Goal: Complete application form: Complete application form

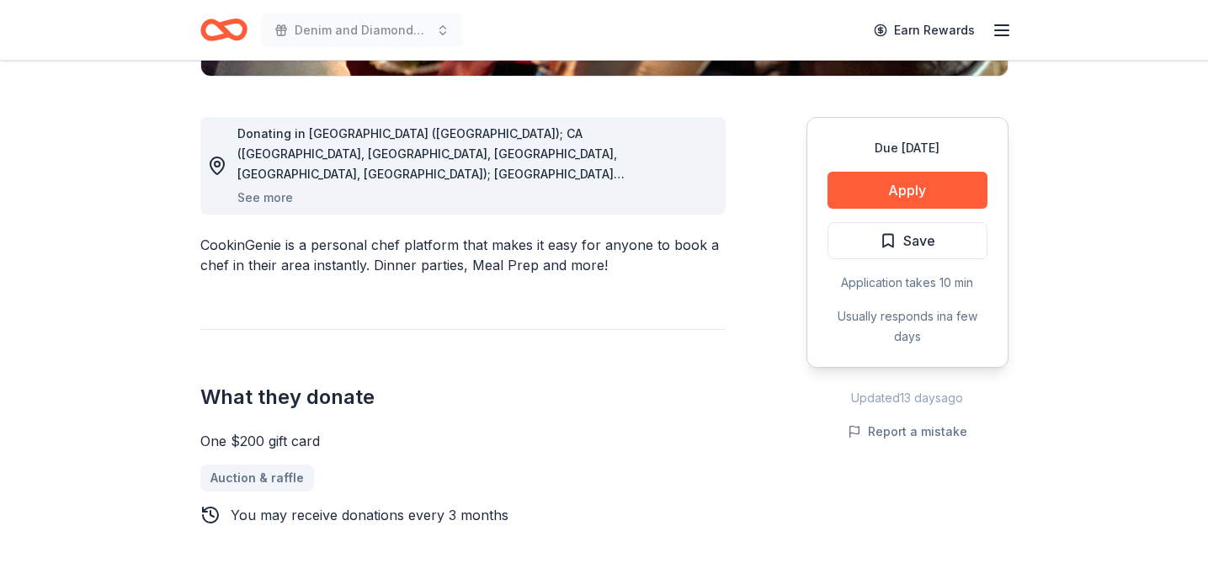
scroll to position [434, 0]
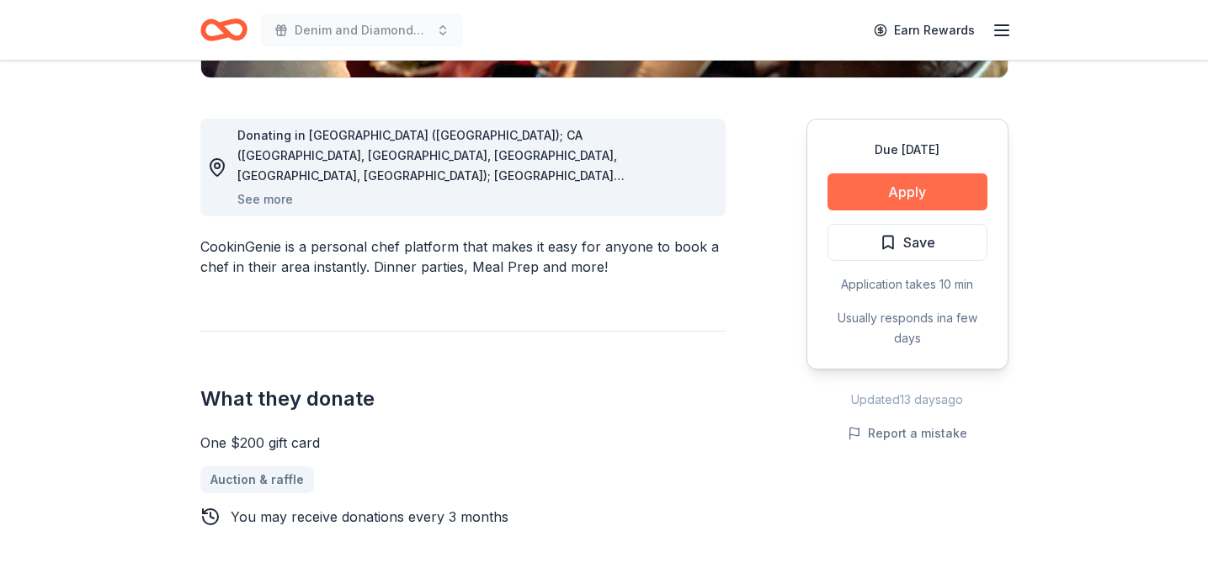
click at [854, 200] on button "Apply" at bounding box center [908, 191] width 160 height 37
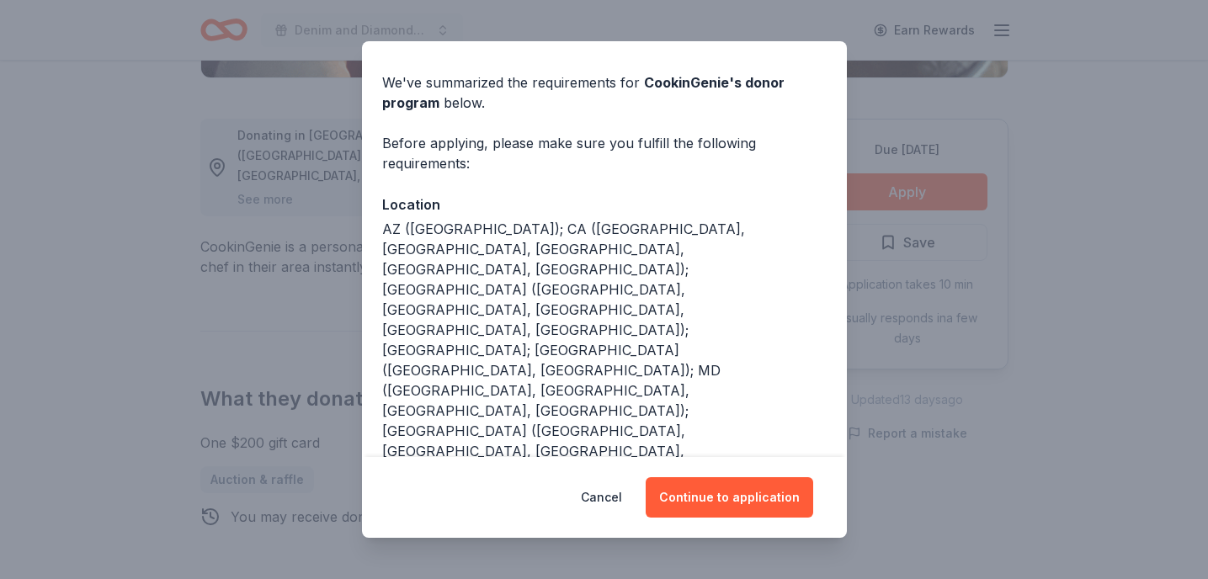
scroll to position [205, 0]
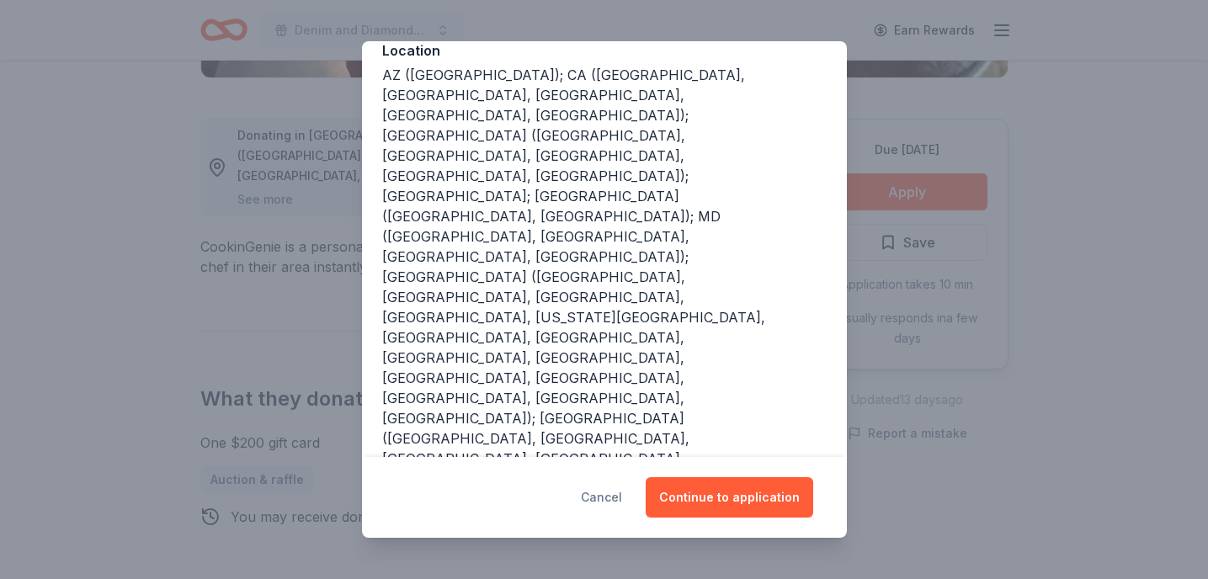
click at [602, 500] on button "Cancel" at bounding box center [601, 497] width 41 height 40
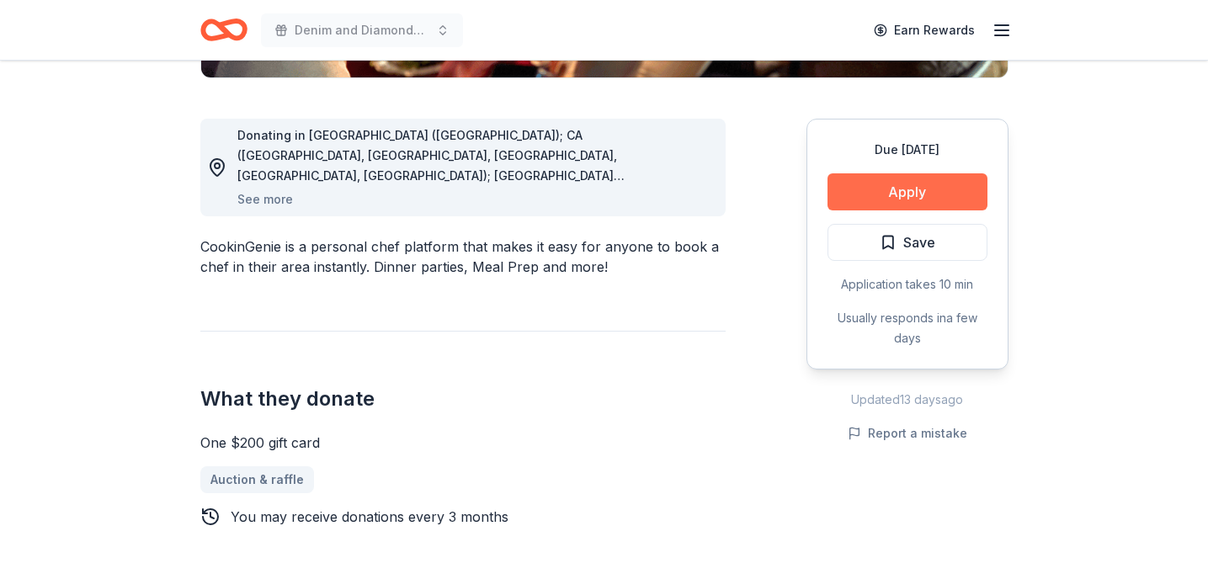
click at [923, 182] on button "Apply" at bounding box center [908, 191] width 160 height 37
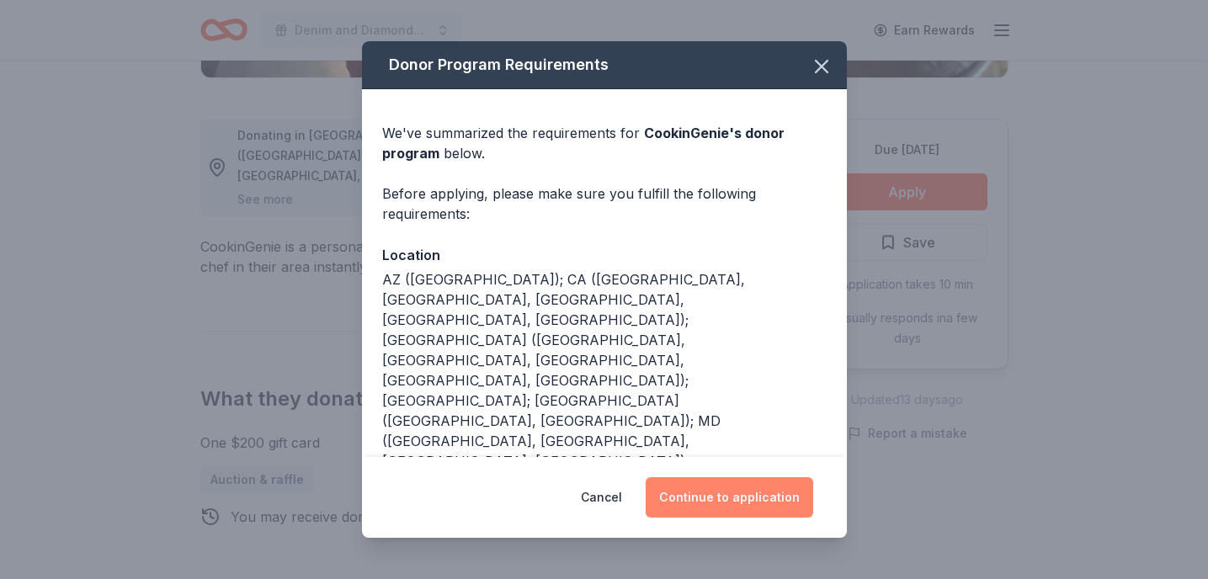
click at [734, 495] on button "Continue to application" at bounding box center [730, 497] width 168 height 40
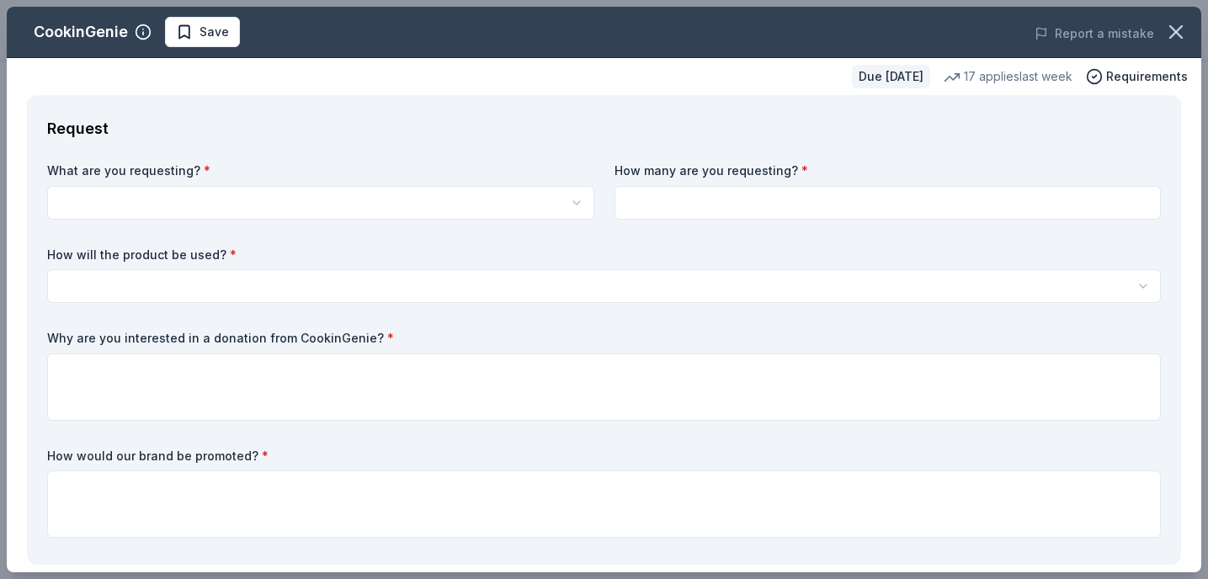
click at [415, 43] on div "CookinGenie Save" at bounding box center [365, 32] width 717 height 30
click at [826, 88] on div "Due [DATE] 17 applies last week Requirements" at bounding box center [604, 76] width 1195 height 37
click at [1173, 38] on icon "button" at bounding box center [1177, 32] width 24 height 24
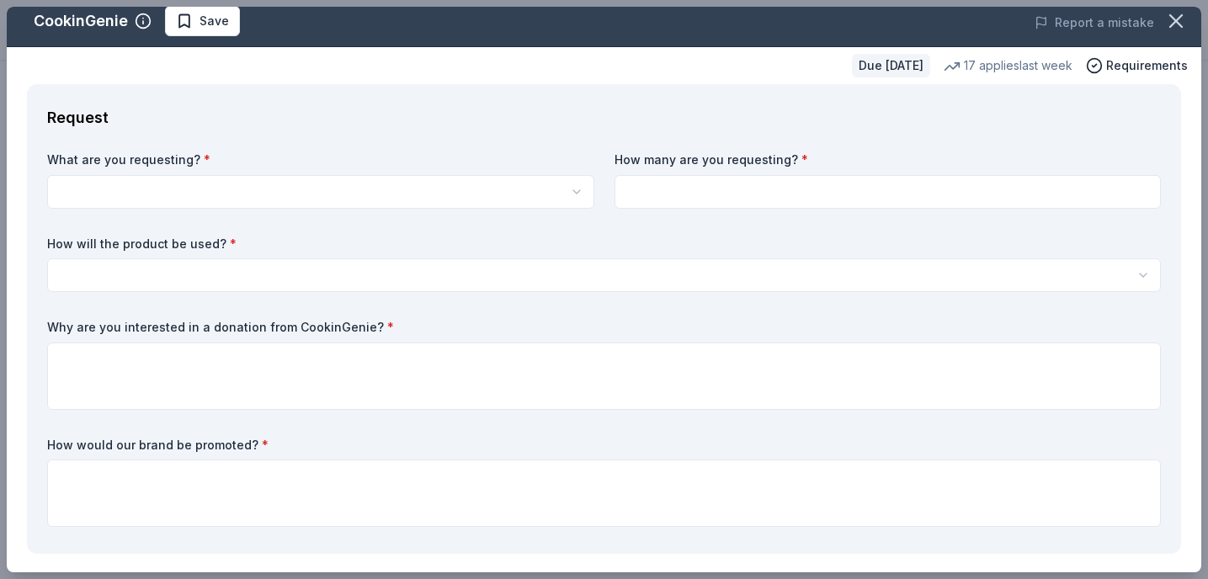
scroll to position [0, 0]
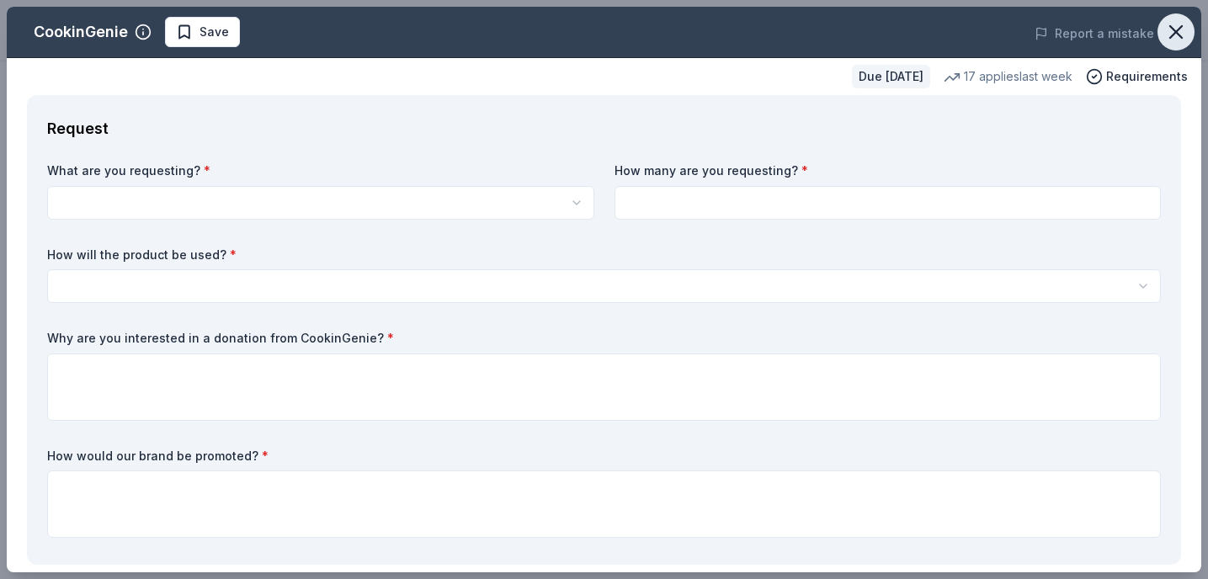
click at [1174, 35] on icon "button" at bounding box center [1177, 32] width 12 height 12
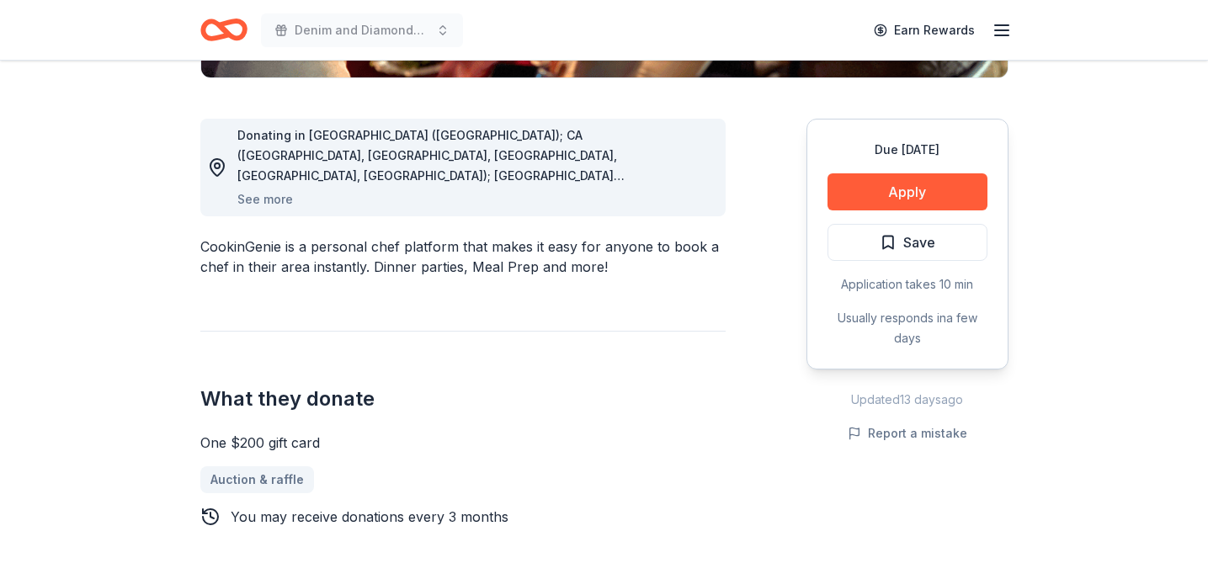
scroll to position [436, 0]
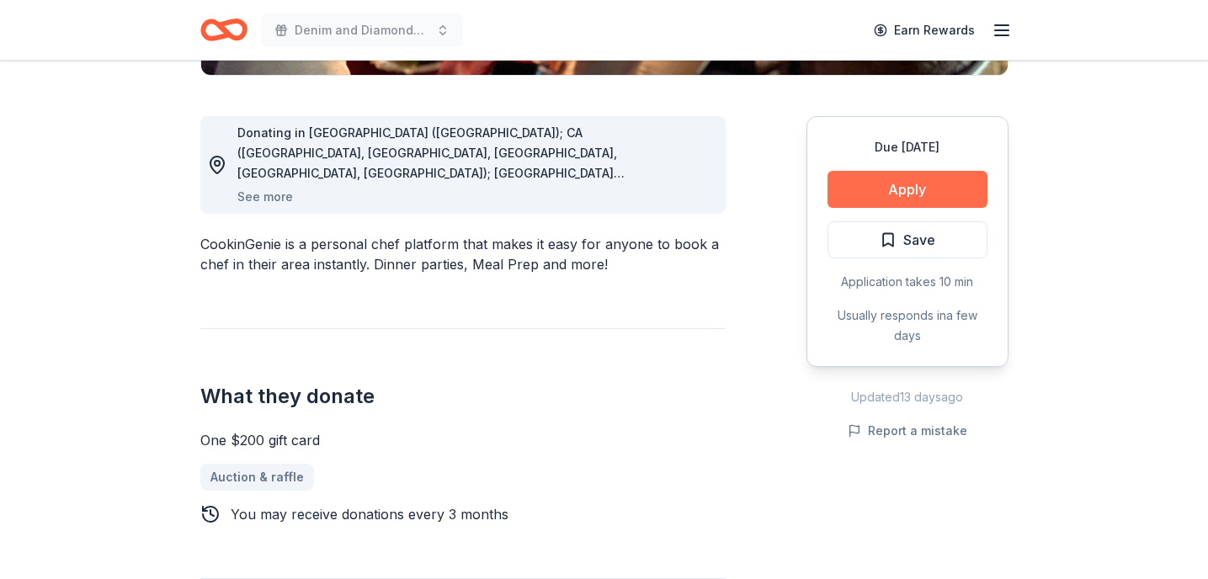
click at [911, 189] on button "Apply" at bounding box center [908, 189] width 160 height 37
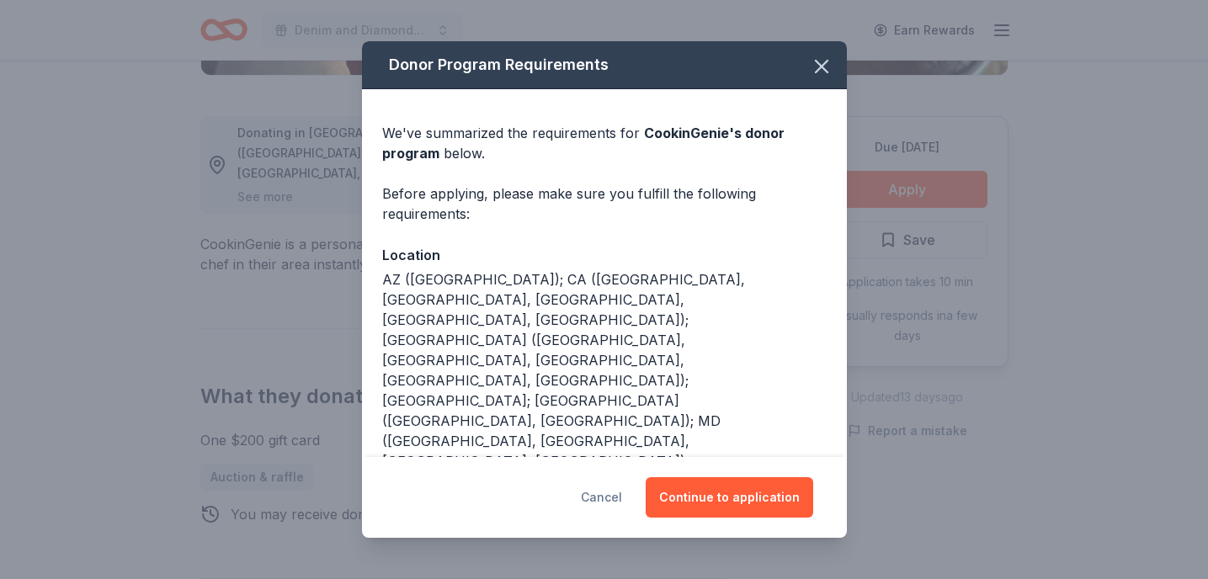
click at [616, 505] on button "Cancel" at bounding box center [601, 497] width 41 height 40
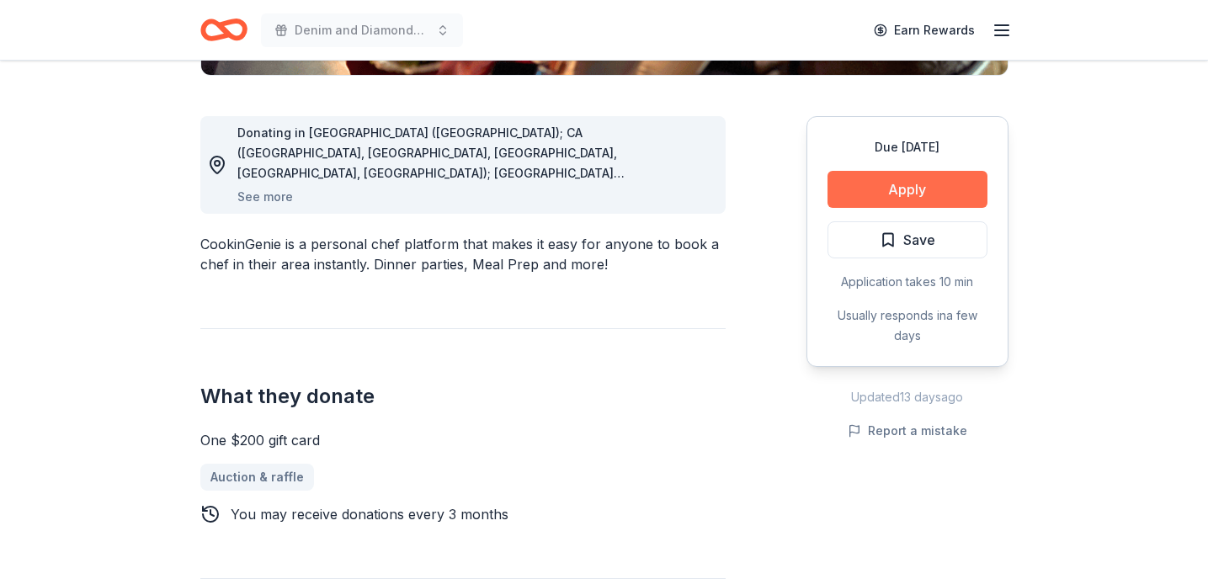
click at [903, 192] on button "Apply" at bounding box center [908, 189] width 160 height 37
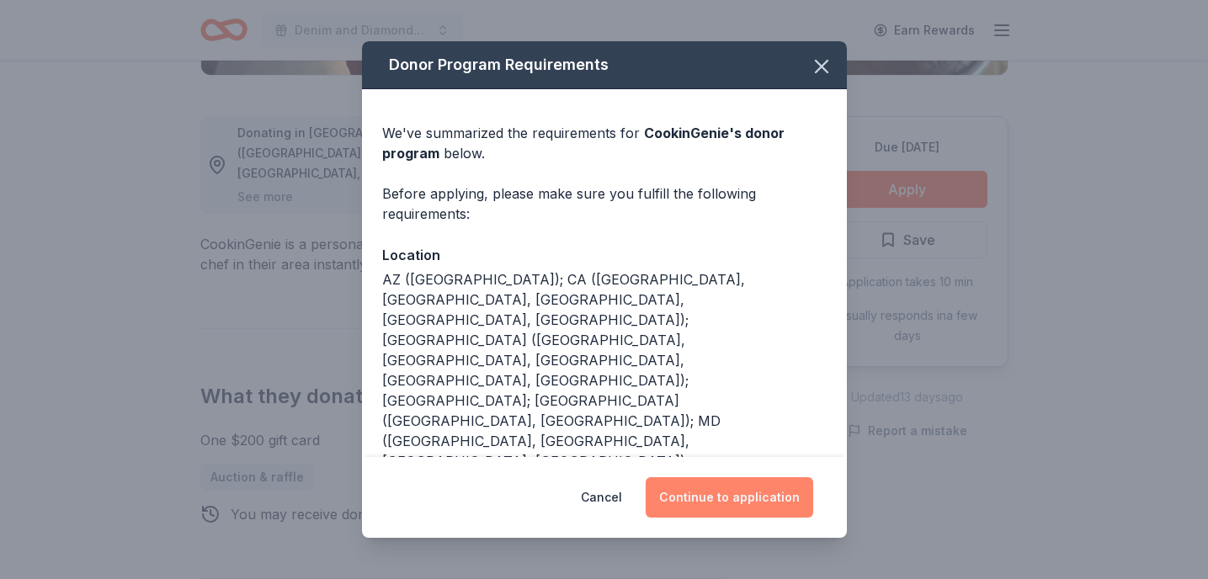
click at [753, 503] on button "Continue to application" at bounding box center [730, 497] width 168 height 40
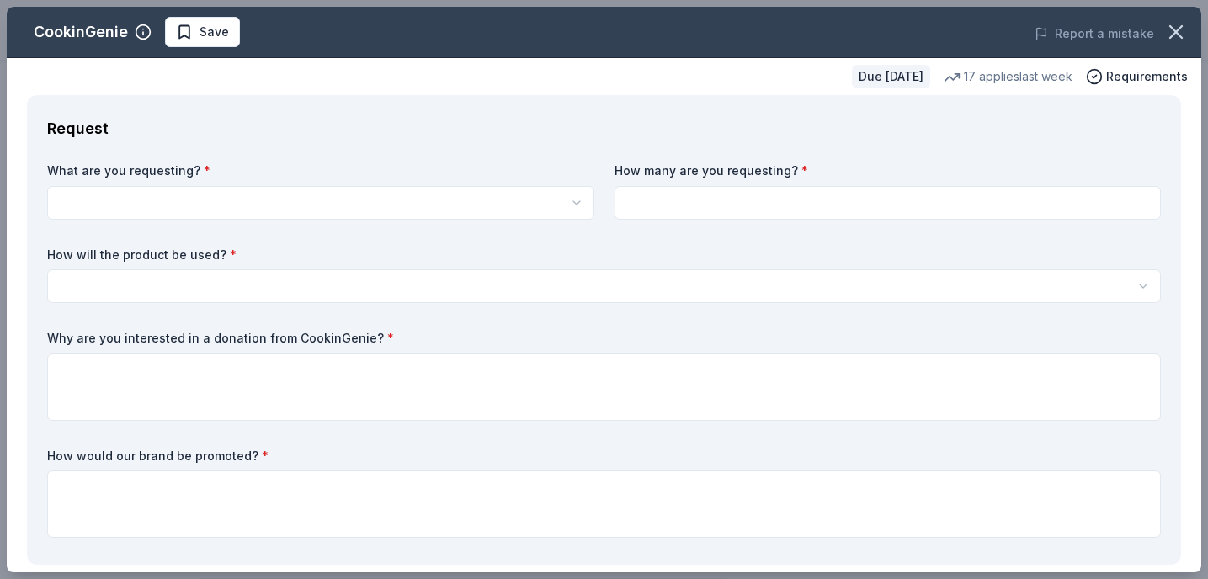
scroll to position [0, 0]
click at [370, 200] on html "Denim and Diamonds - [PERSON_NAME] Bring Hope Annual Fundraiser Earn Rewards Du…" at bounding box center [604, 289] width 1208 height 579
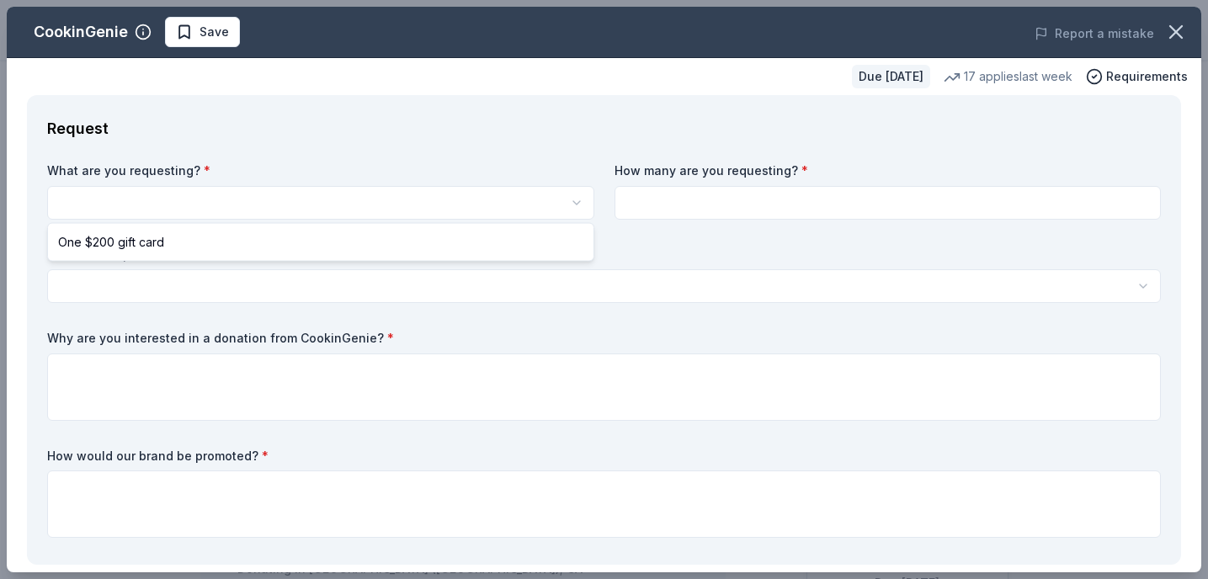
click at [370, 200] on html "Denim and Diamonds - [PERSON_NAME] Bring Hope Annual Fundraiser Save Apply Due …" at bounding box center [604, 289] width 1208 height 579
select select "One $200 gift card"
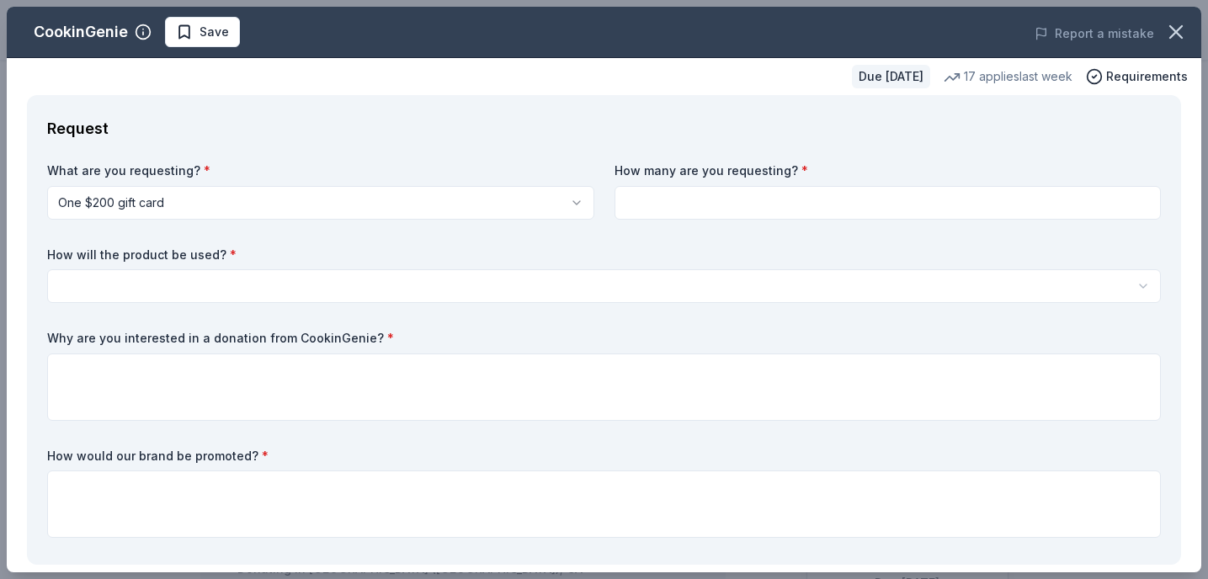
click at [701, 202] on input at bounding box center [888, 203] width 547 height 34
type input "1"
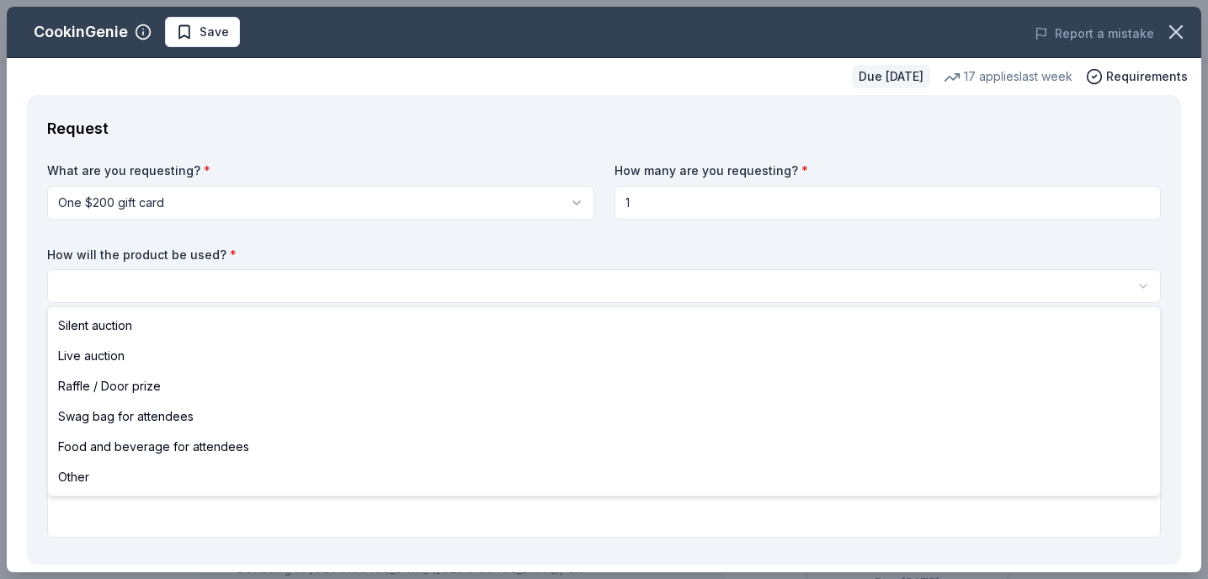
click at [365, 269] on html "Denim and Diamonds - [PERSON_NAME] Bring Hope Annual Fundraiser Save Apply Due …" at bounding box center [604, 289] width 1208 height 579
select select "silentAuction"
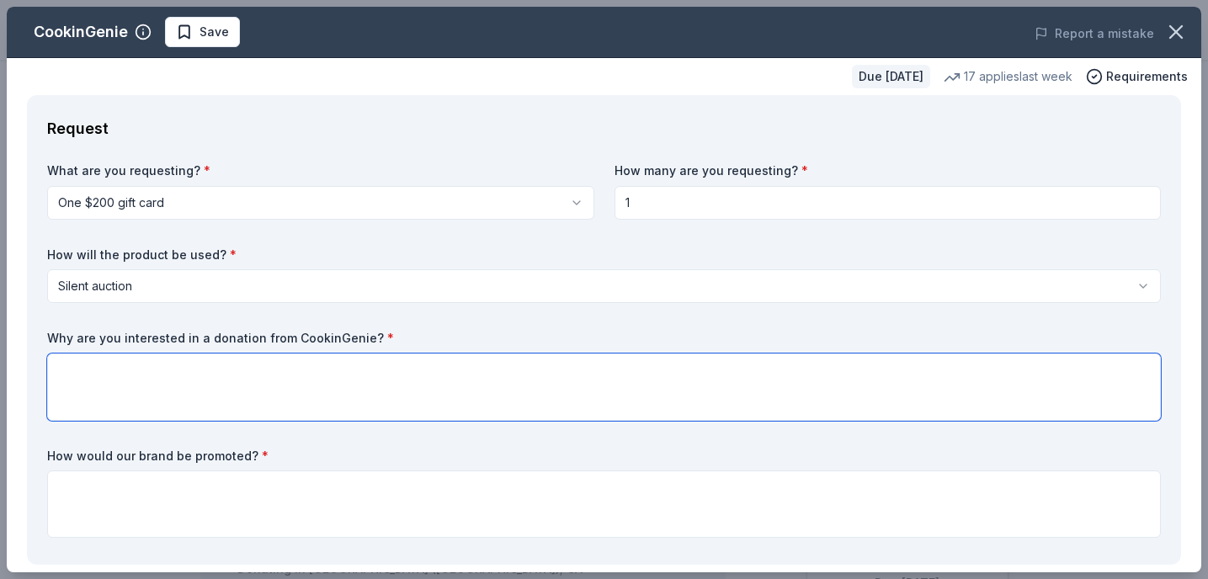
click at [245, 396] on textarea at bounding box center [604, 387] width 1114 height 67
click at [395, 406] on textarea at bounding box center [604, 387] width 1114 height 67
type textarea "W"
type textarea "O"
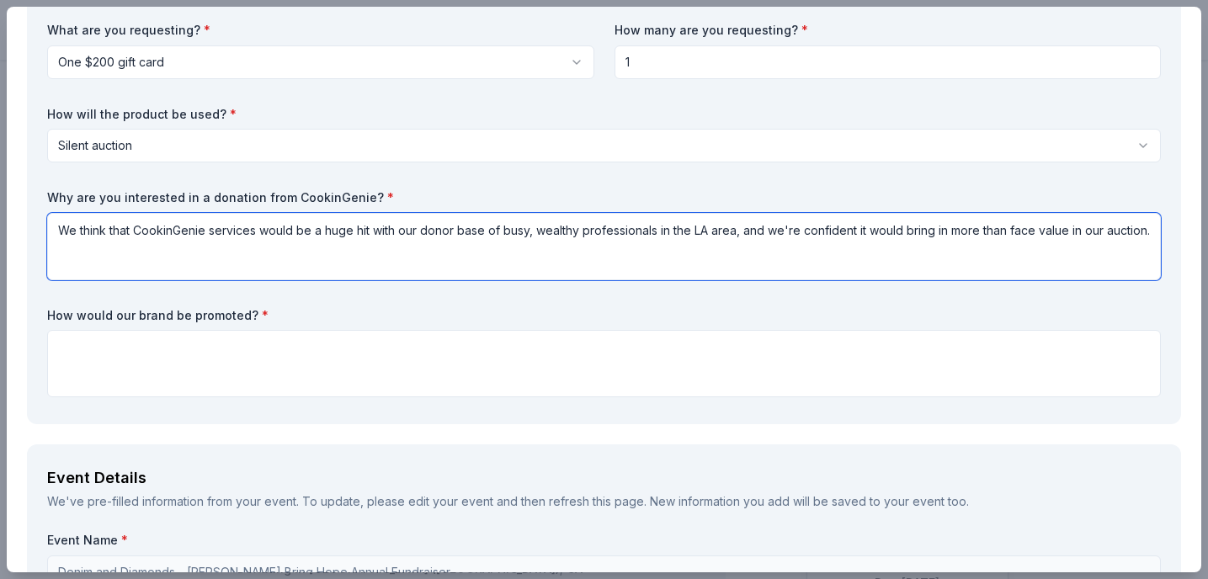
scroll to position [151, 0]
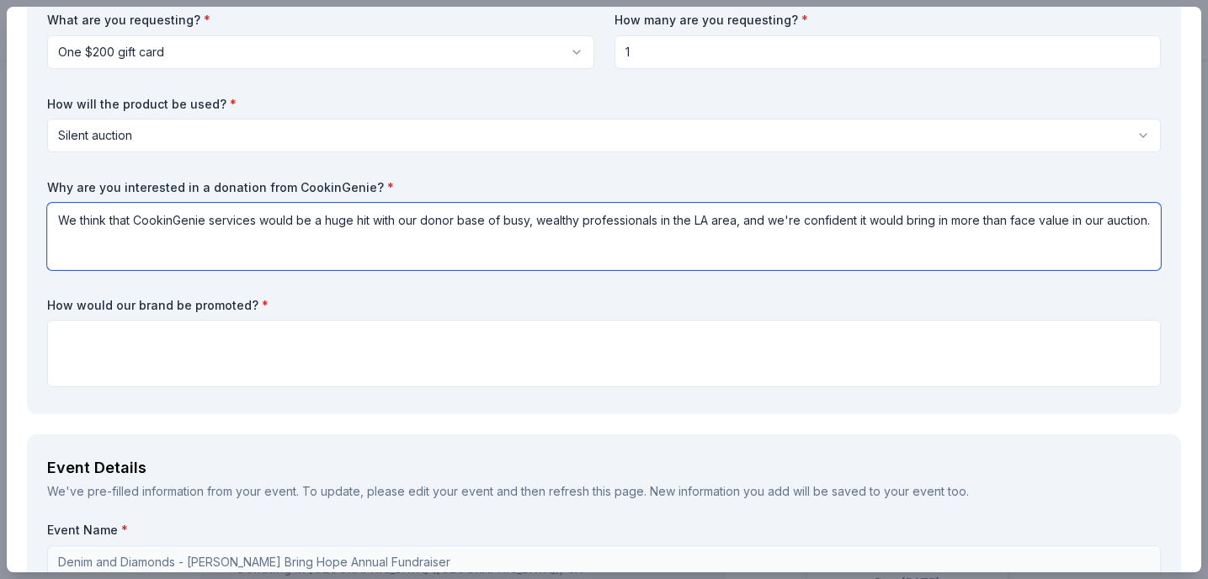
type textarea "We think that CookinGenie services would be a huge hit with our donor base of b…"
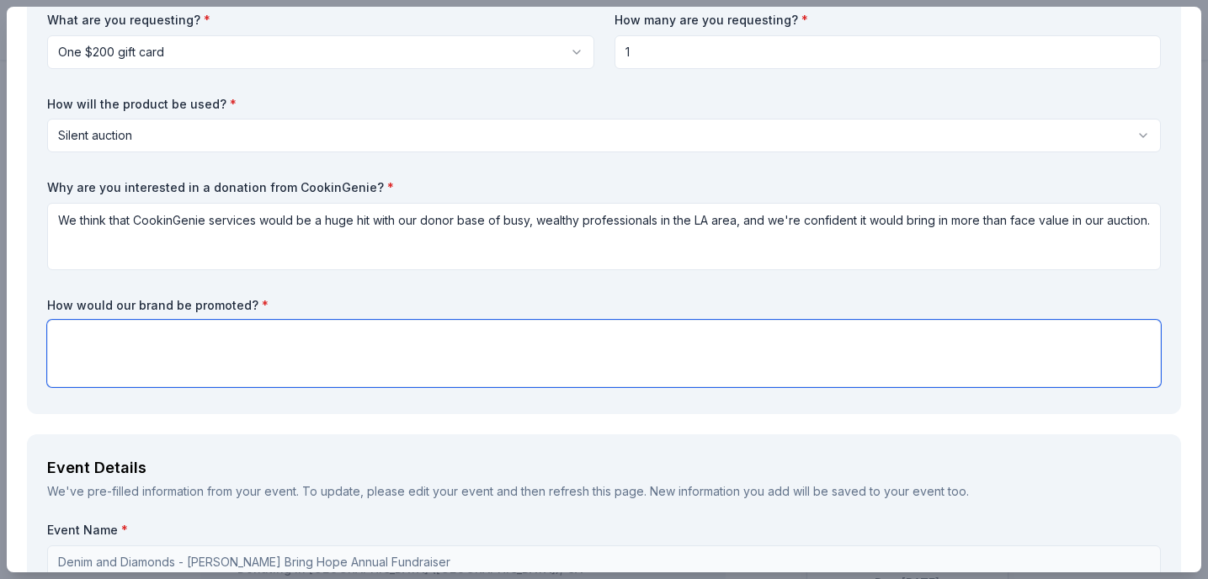
click at [220, 346] on textarea at bounding box center [604, 353] width 1114 height 67
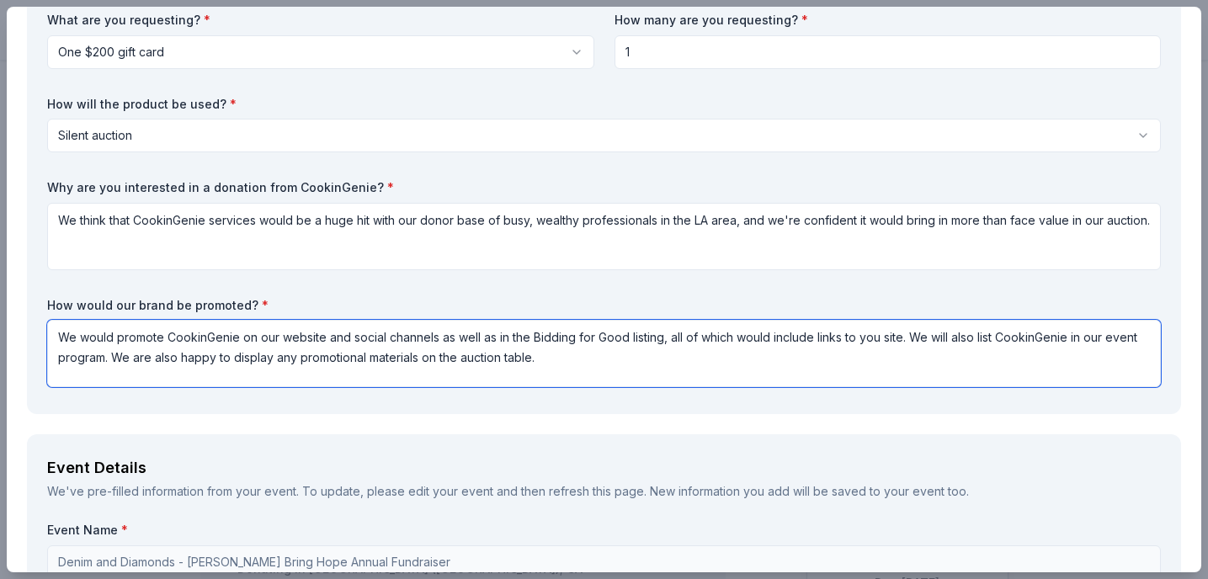
drag, startPoint x: 954, startPoint y: 342, endPoint x: 974, endPoint y: 341, distance: 19.4
click at [974, 341] on textarea "We would promote CookinGenie on our website and social channels as well as in t…" at bounding box center [604, 353] width 1114 height 67
click at [122, 355] on textarea "We would promote CookinGenie on our website and social channels as well as in t…" at bounding box center [604, 353] width 1114 height 67
click at [199, 361] on textarea "We would promote CookinGenie on our website and social channels as well as in t…" at bounding box center [604, 353] width 1114 height 67
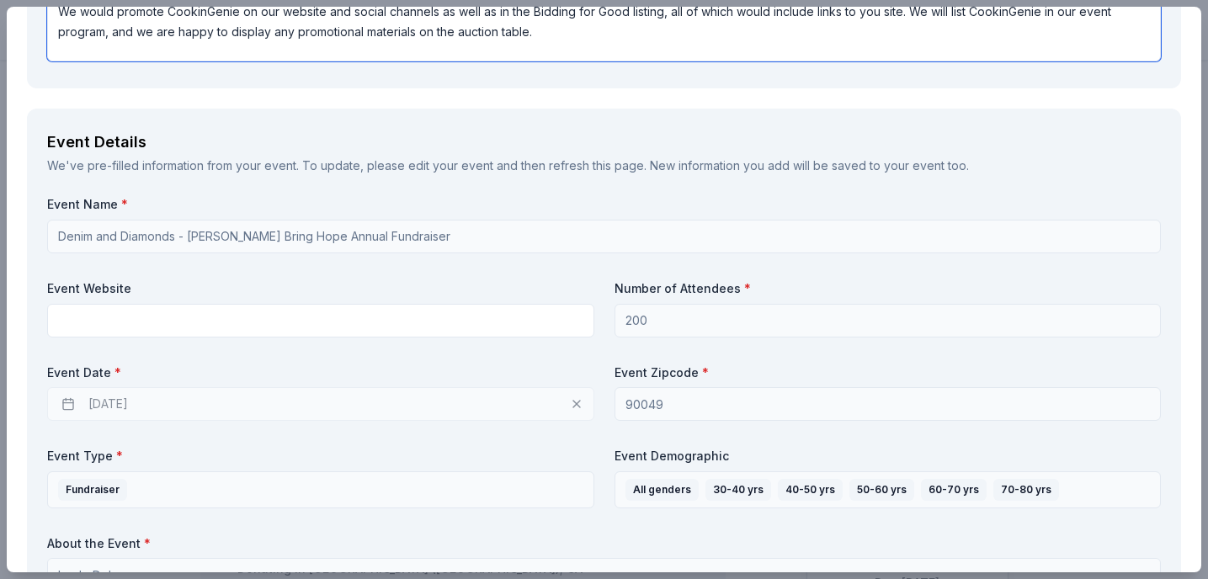
scroll to position [481, 0]
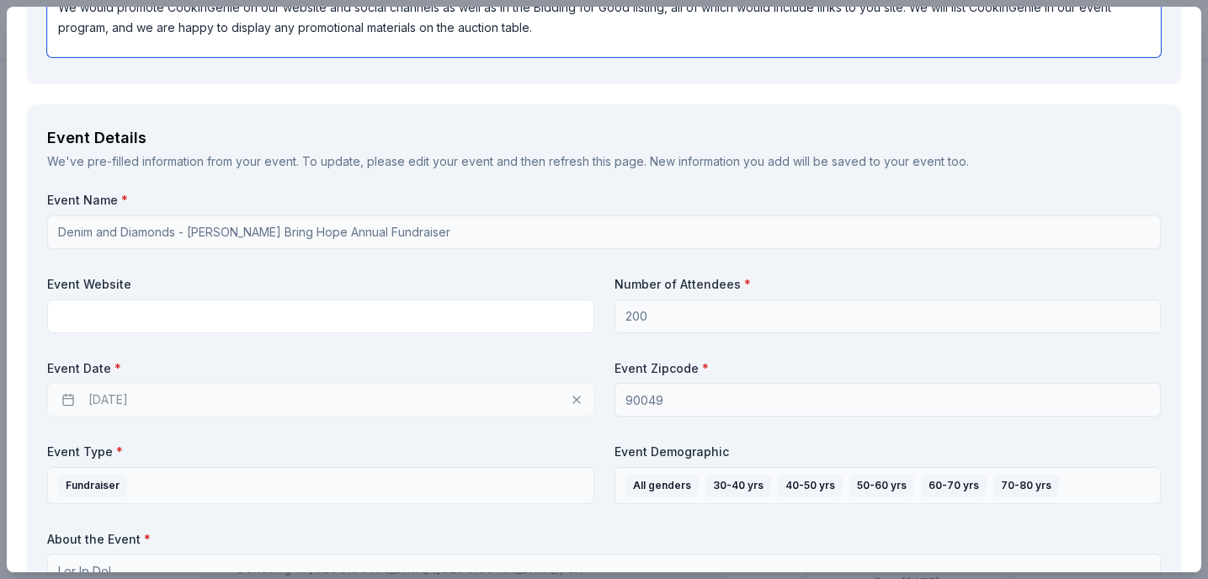
type textarea "We would promote CookinGenie on our website and social channels as well as in t…"
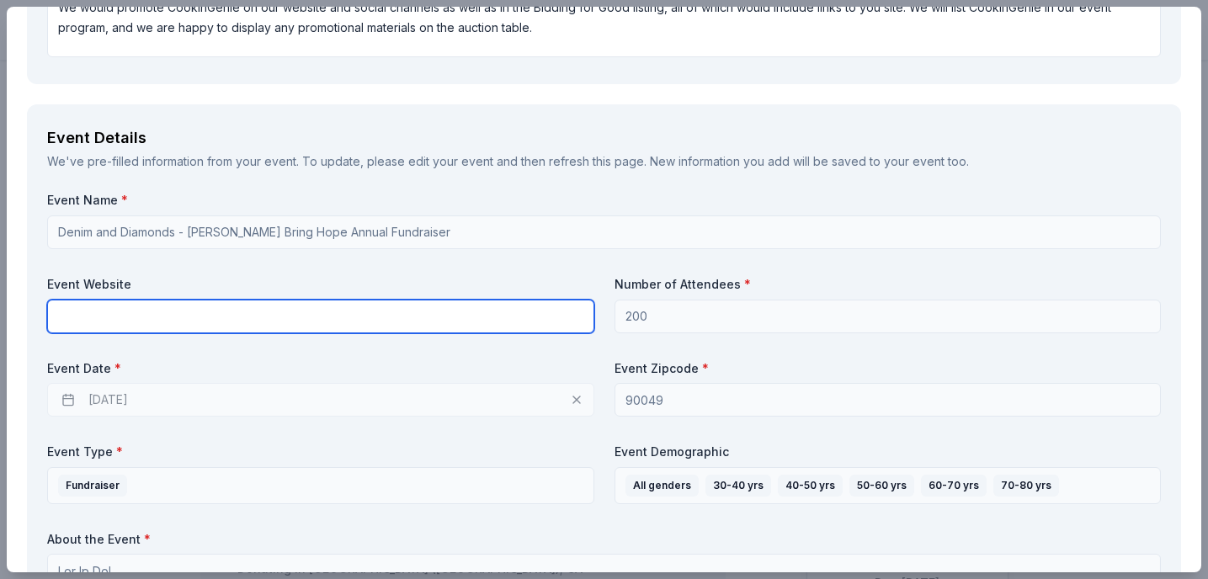
click at [333, 316] on input "text" at bounding box center [320, 317] width 547 height 34
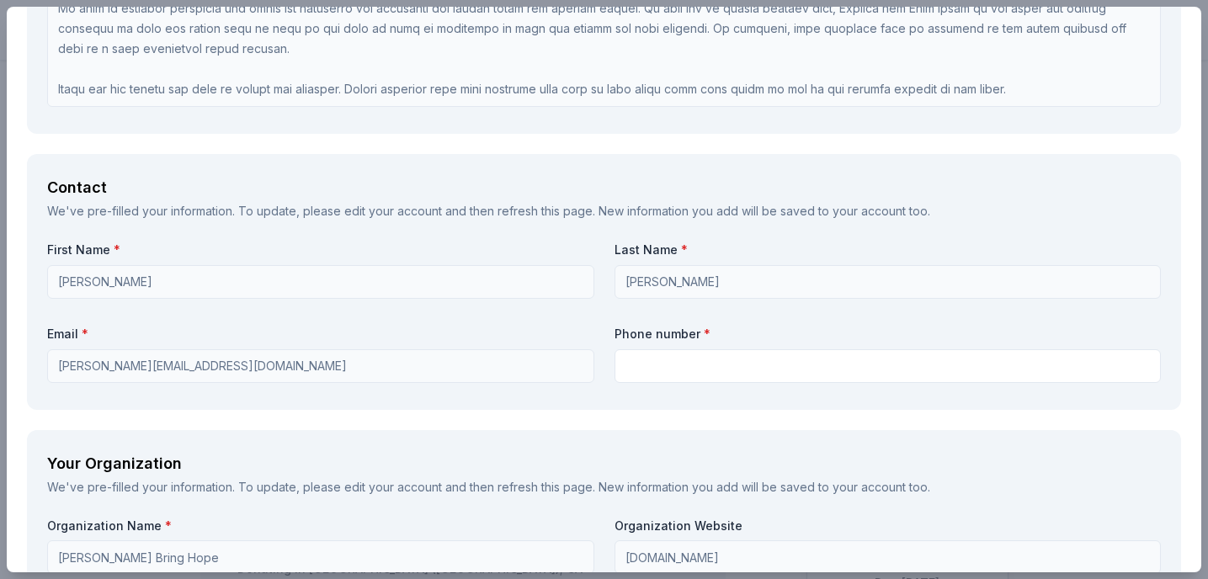
scroll to position [1331, 0]
type input "[DOMAIN_NAME][URL]"
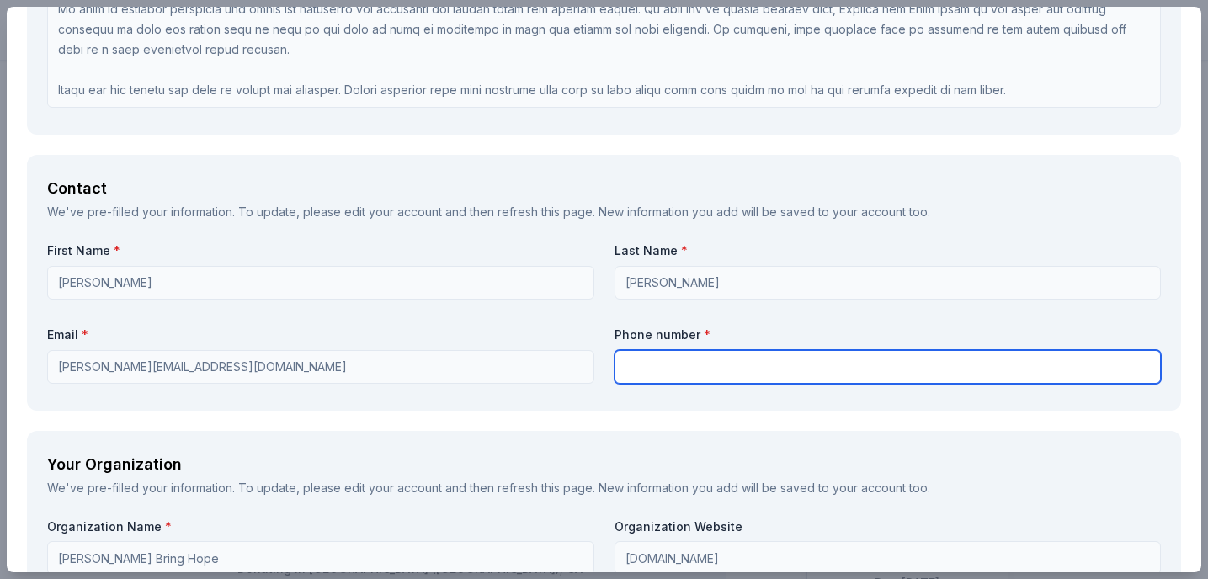
click at [632, 362] on input "text" at bounding box center [888, 367] width 547 height 34
type input "8022336254"
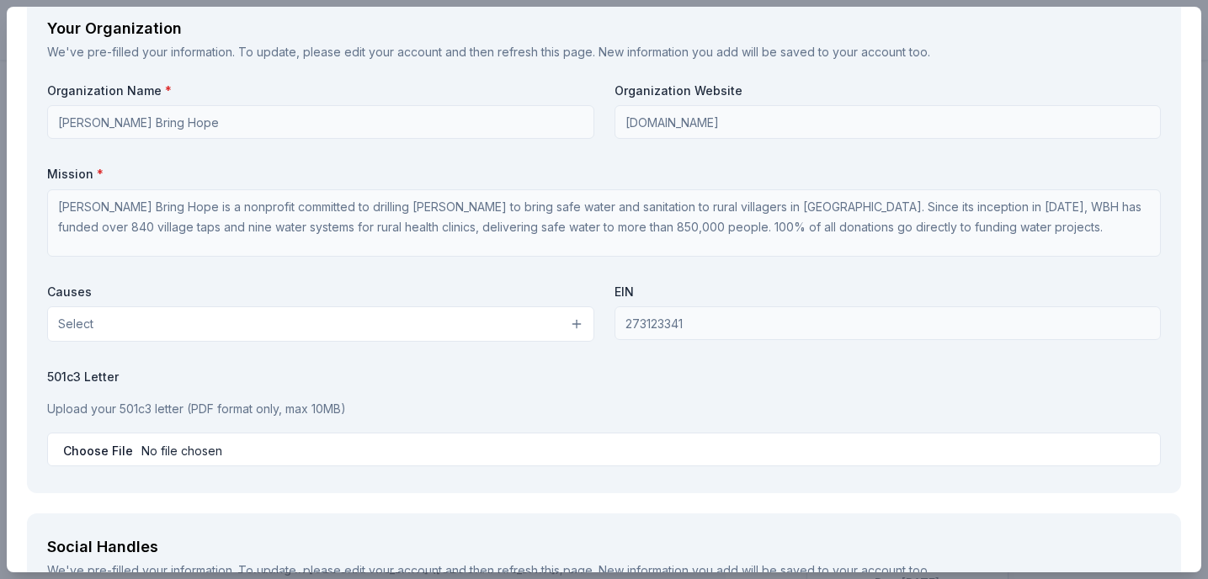
scroll to position [1777, 0]
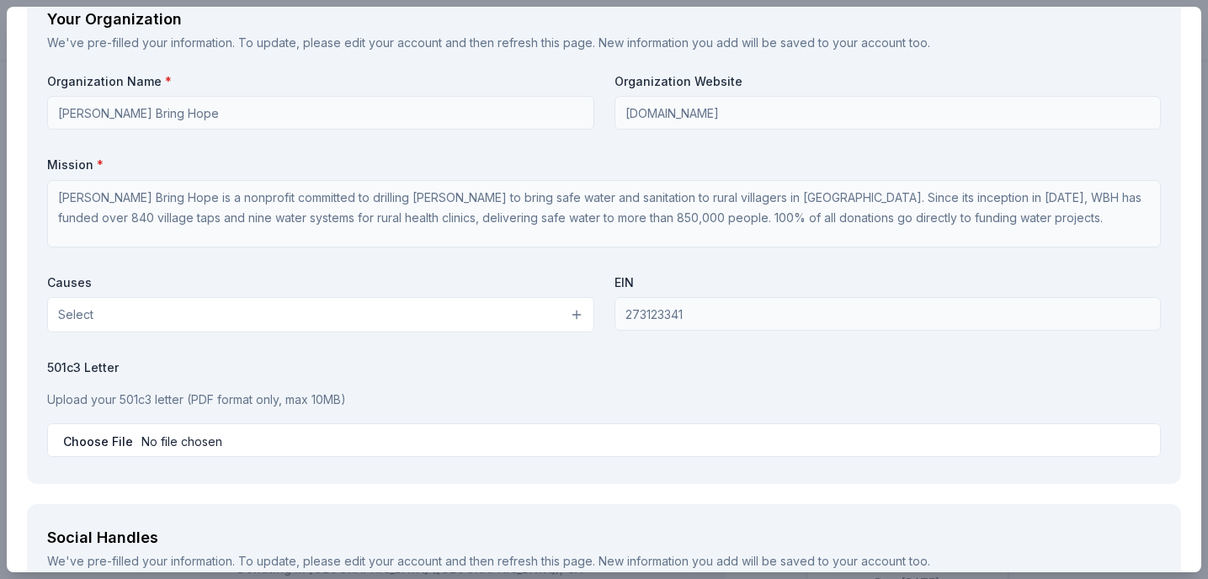
click at [576, 316] on button "Select" at bounding box center [320, 314] width 547 height 35
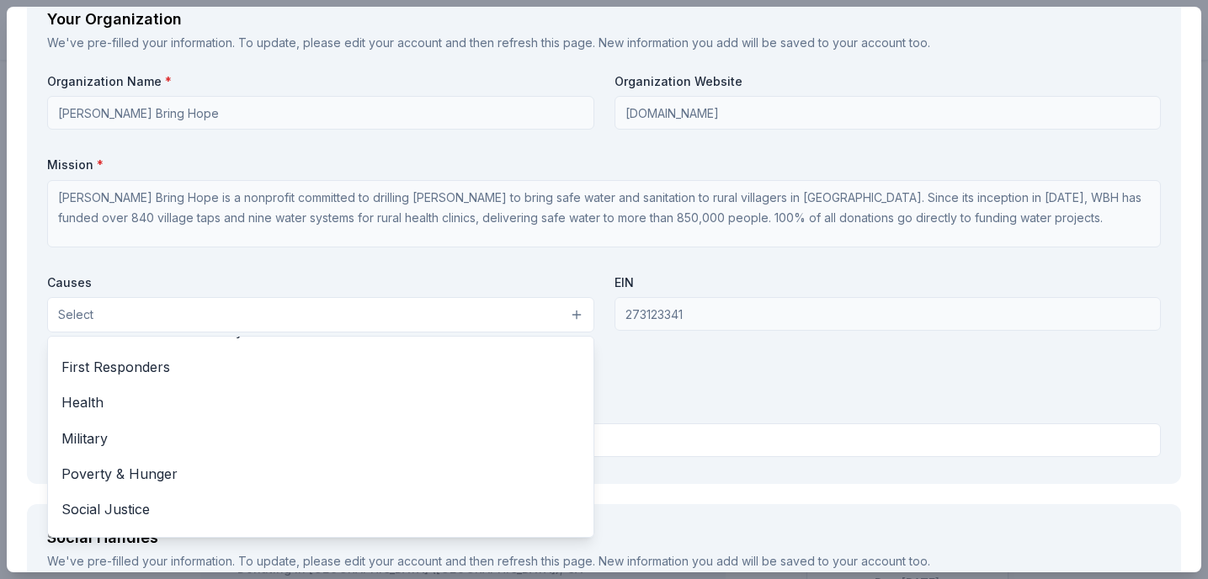
scroll to position [234, 0]
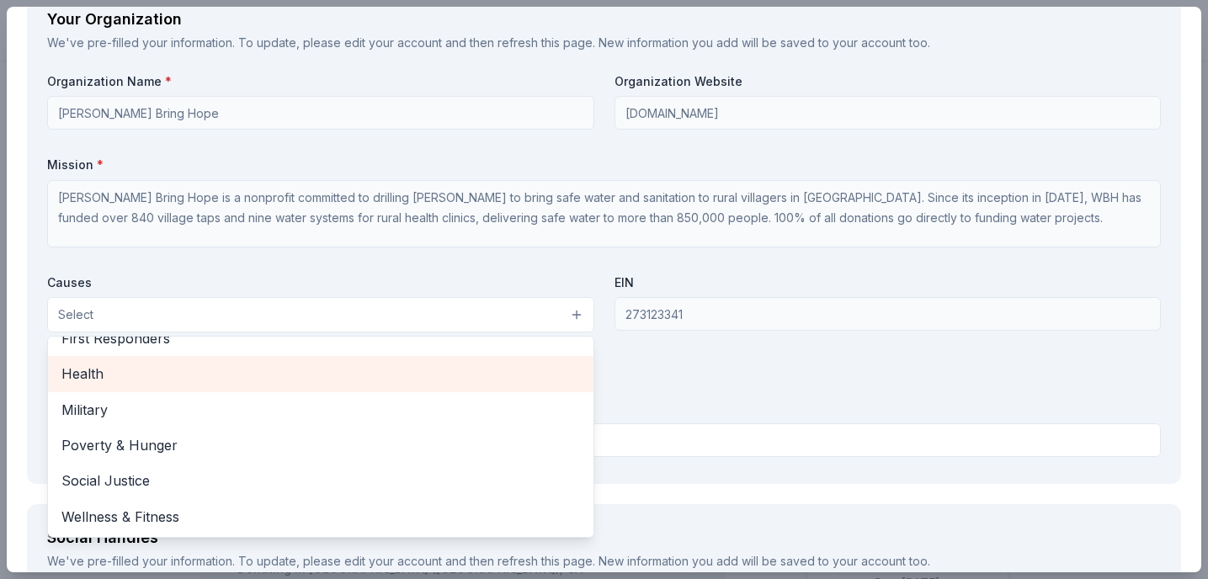
click at [399, 387] on div "Health" at bounding box center [321, 373] width 546 height 35
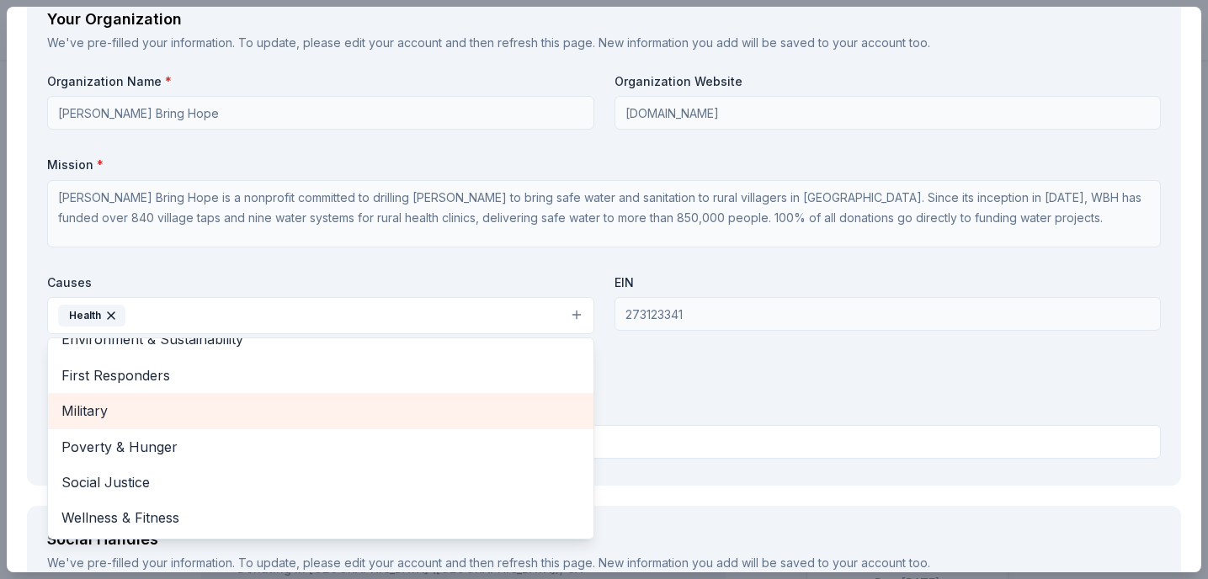
scroll to position [199, 0]
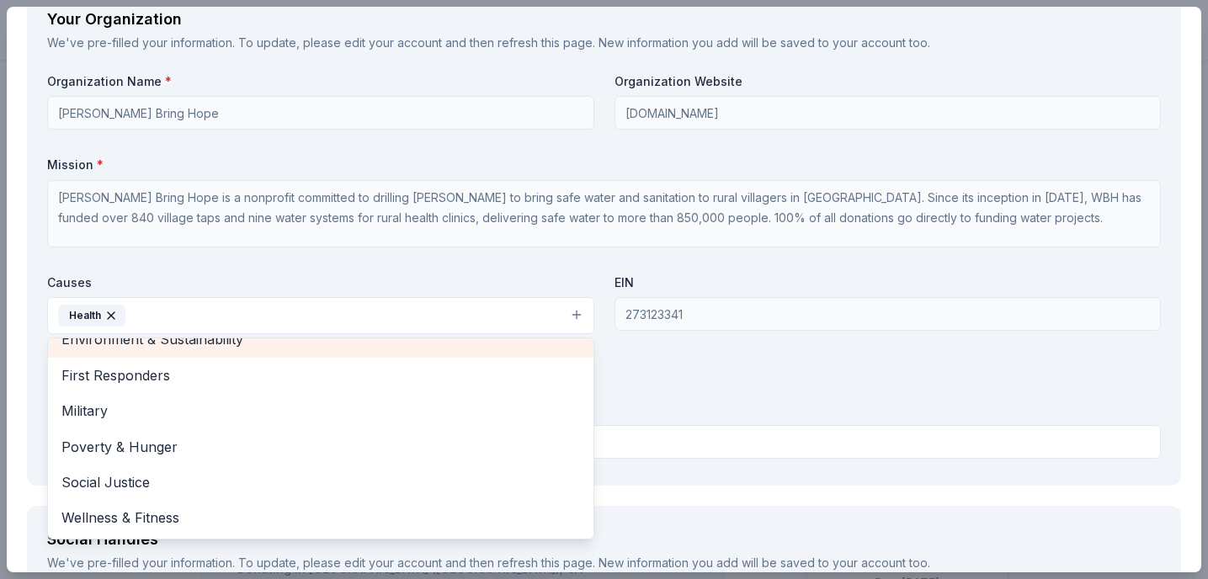
click at [429, 344] on span "Environment & Sustainability" at bounding box center [320, 339] width 519 height 22
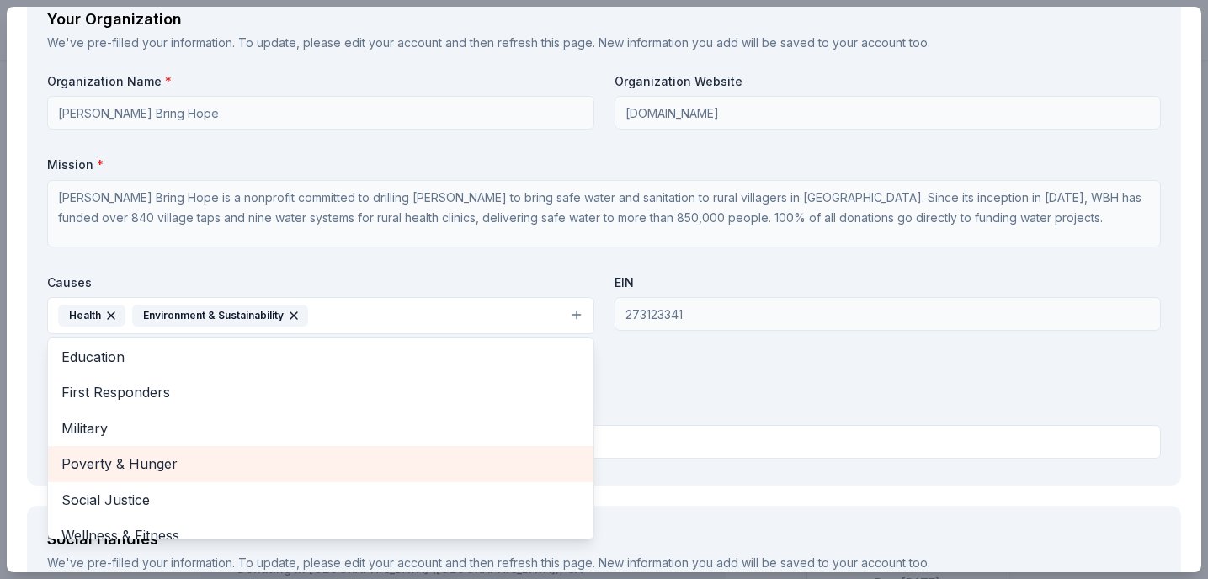
click at [341, 467] on span "Poverty & Hunger" at bounding box center [320, 464] width 519 height 22
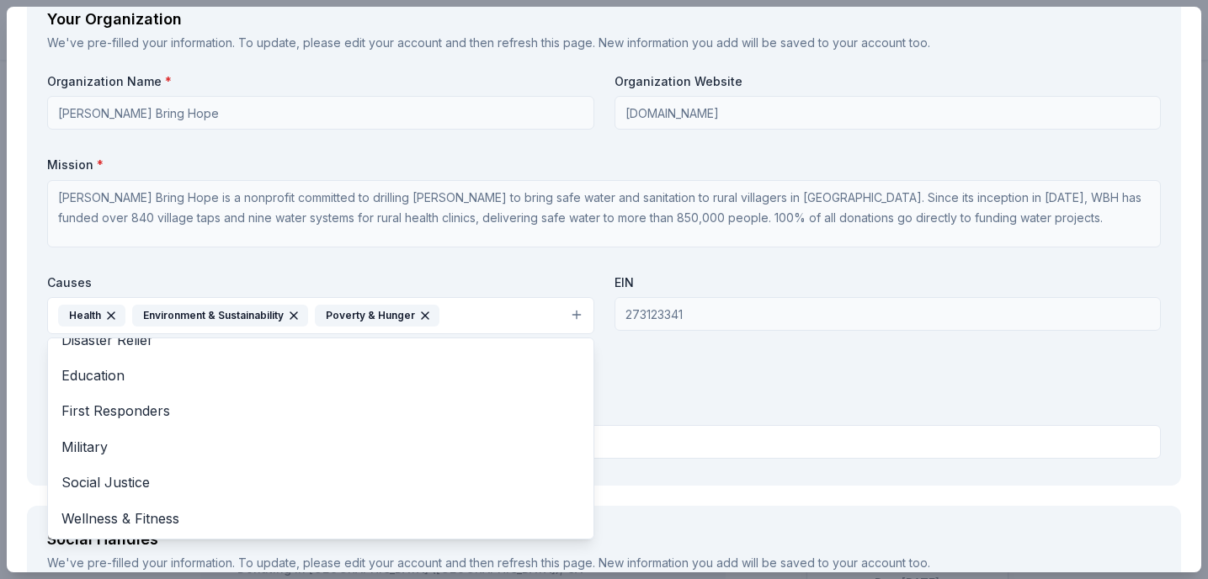
click at [841, 435] on div "Organization Name * [PERSON_NAME] Bring Hope Organization Website [DOMAIN_NAME]…" at bounding box center [604, 269] width 1114 height 392
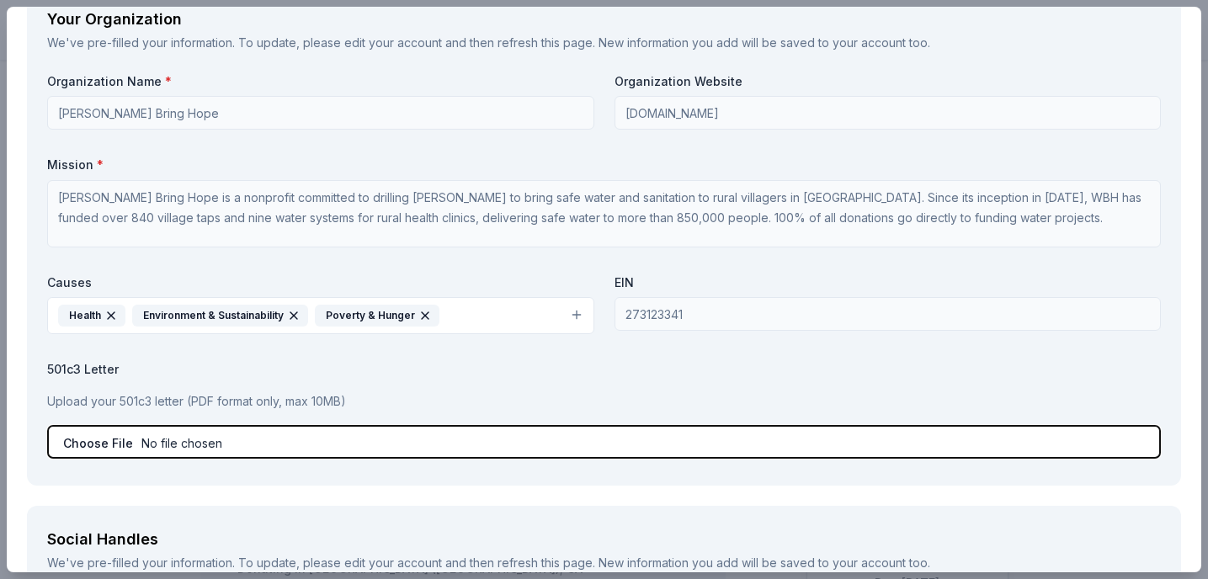
click at [101, 440] on input "file" at bounding box center [604, 442] width 1114 height 34
type input "C:\fakepath\IRS Determination Letter 501(c)(3)_Wells Bring Hope.pdf"
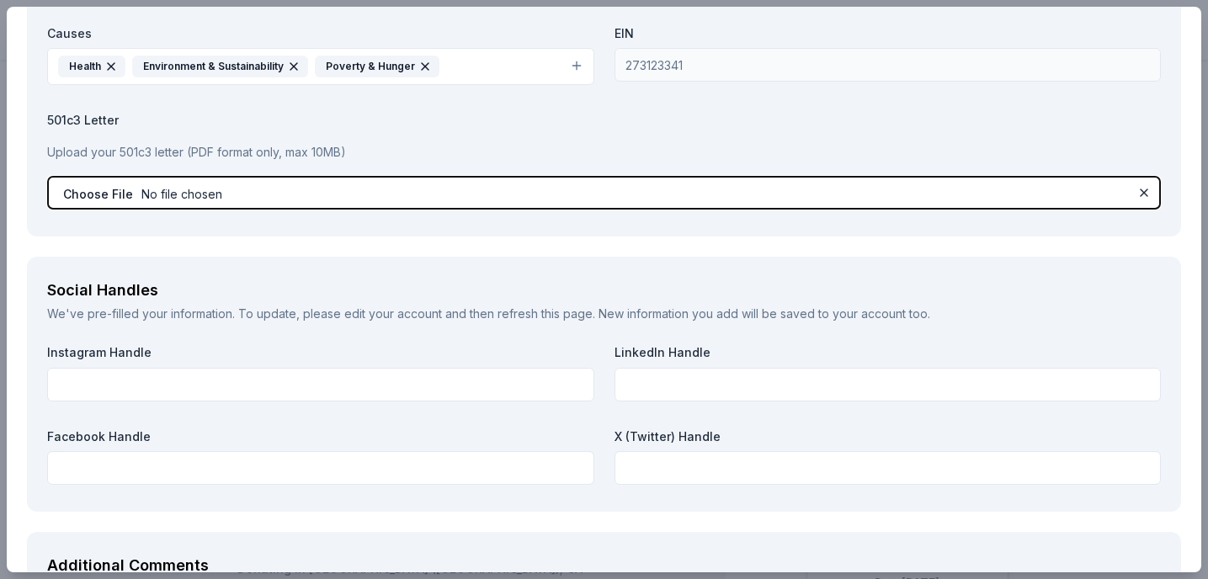
scroll to position [2035, 0]
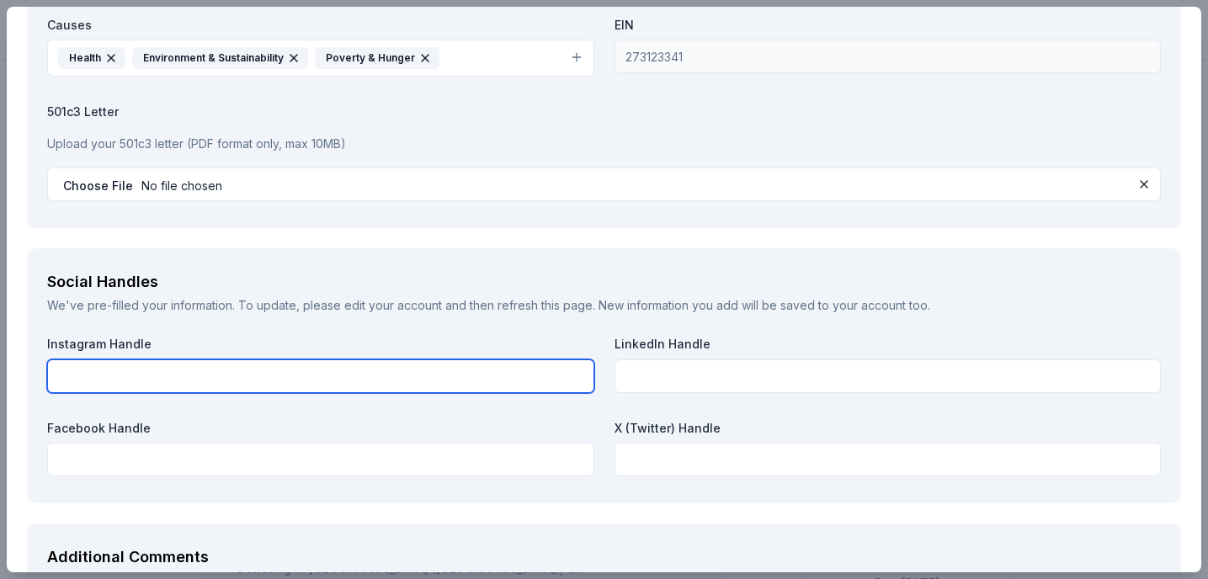
click at [470, 383] on input "text" at bounding box center [320, 377] width 547 height 34
drag, startPoint x: 339, startPoint y: 380, endPoint x: 173, endPoint y: 378, distance: 166.8
click at [173, 378] on input "[DOMAIN_NAME][URL]" at bounding box center [320, 377] width 547 height 34
type input "[DOMAIN_NAME][URL]"
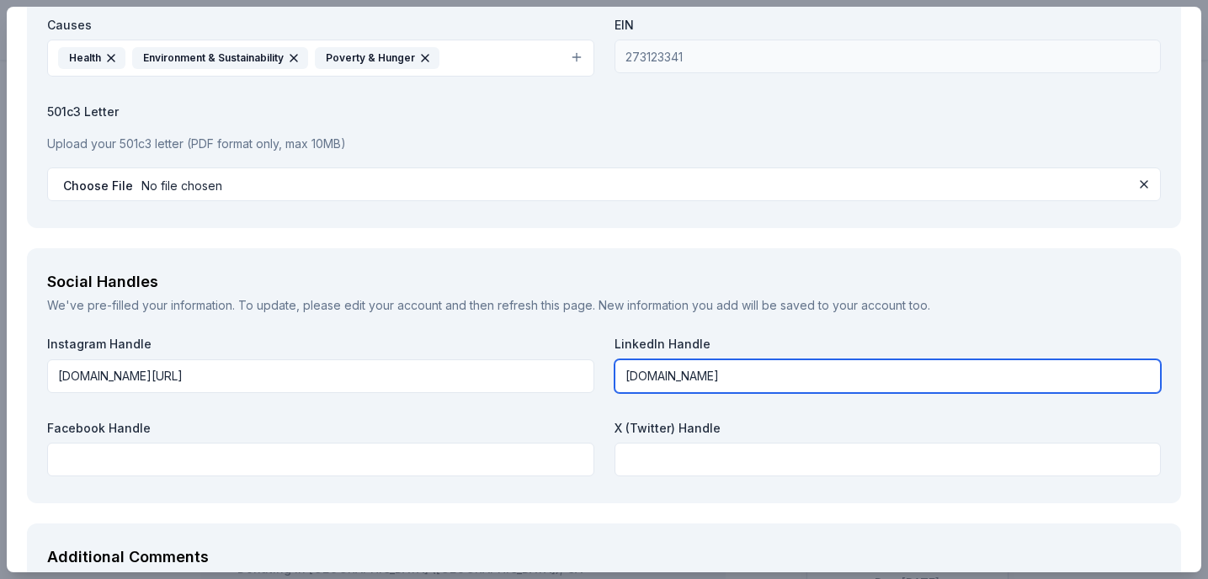
paste input "/wellsbringhope"
type input "[DOMAIN_NAME][URL]"
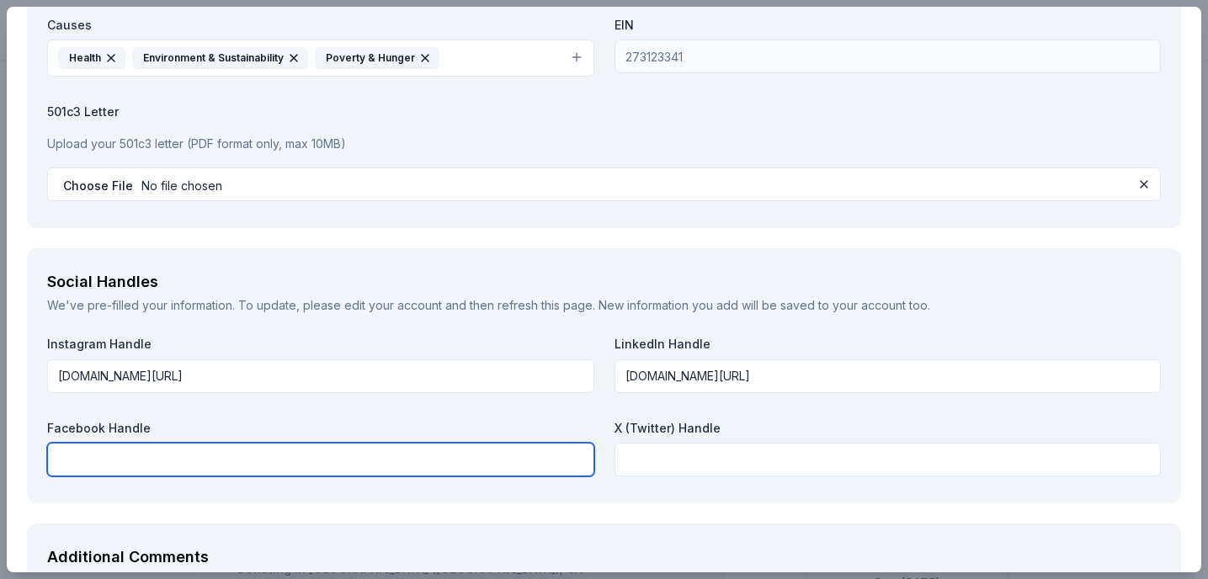
click at [93, 461] on input "text" at bounding box center [320, 460] width 547 height 34
paste input "/wellsbringhope"
type input "[DOMAIN_NAME][URL]"
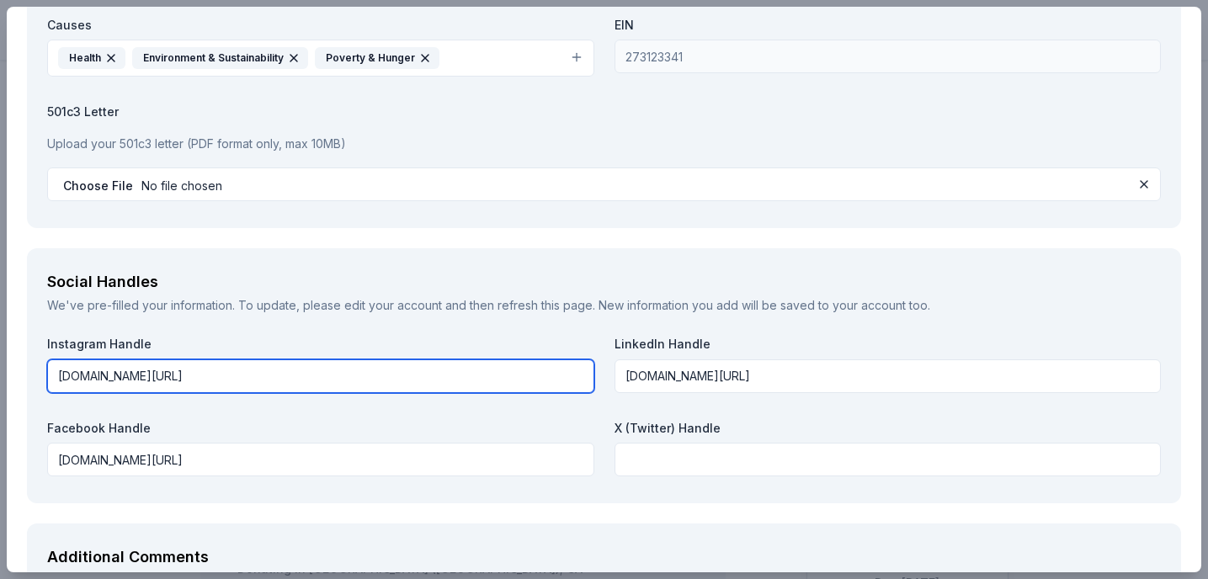
click at [86, 380] on input "[DOMAIN_NAME][URL]" at bounding box center [320, 377] width 547 height 34
drag, startPoint x: 88, startPoint y: 380, endPoint x: 0, endPoint y: 369, distance: 89.1
click at [1, 372] on div "CookinGenie Save Report a mistake Due [DATE] 17 applies last week Requirements …" at bounding box center [604, 289] width 1208 height 579
type input "[DOMAIN_NAME][URL]"
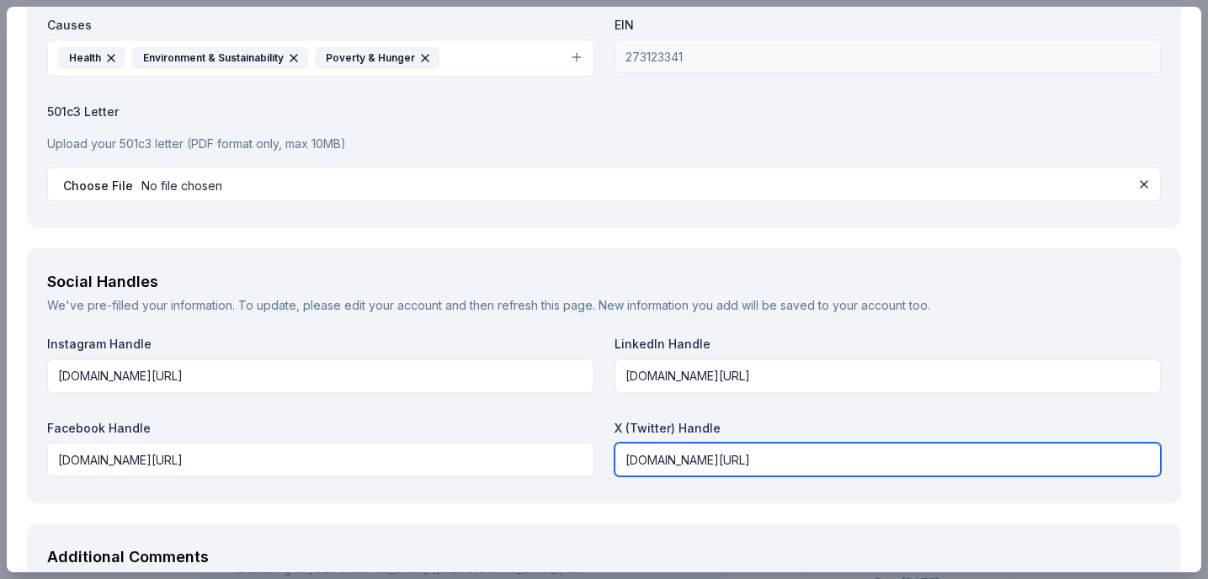
paste input "/wellsbringhope"
click at [664, 460] on input "[DOMAIN_NAME][URL]" at bounding box center [888, 460] width 547 height 34
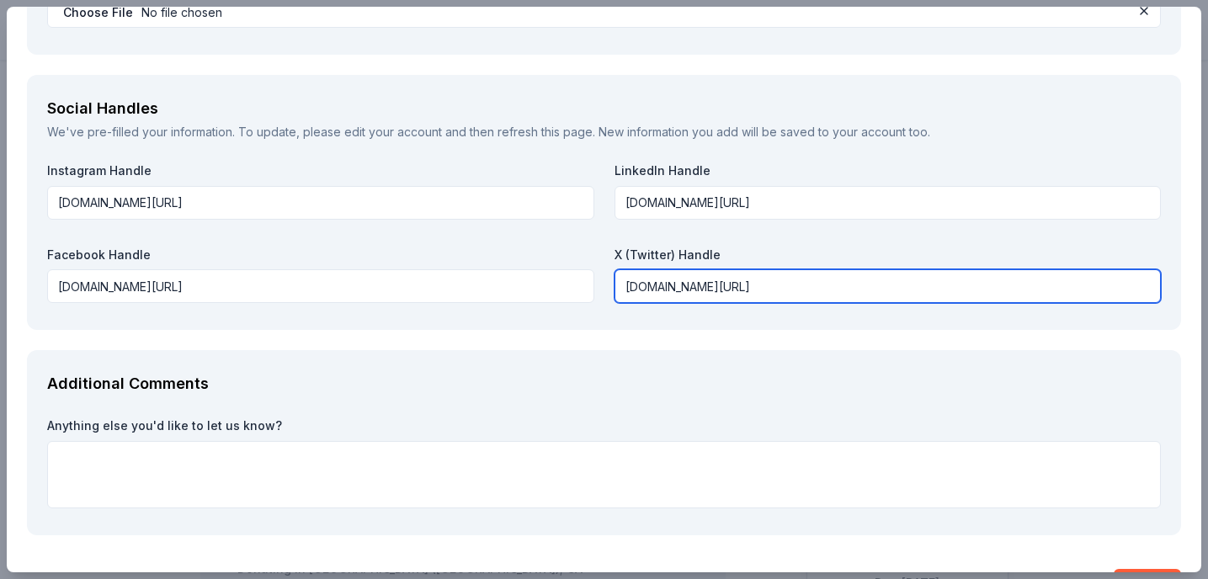
scroll to position [2258, 0]
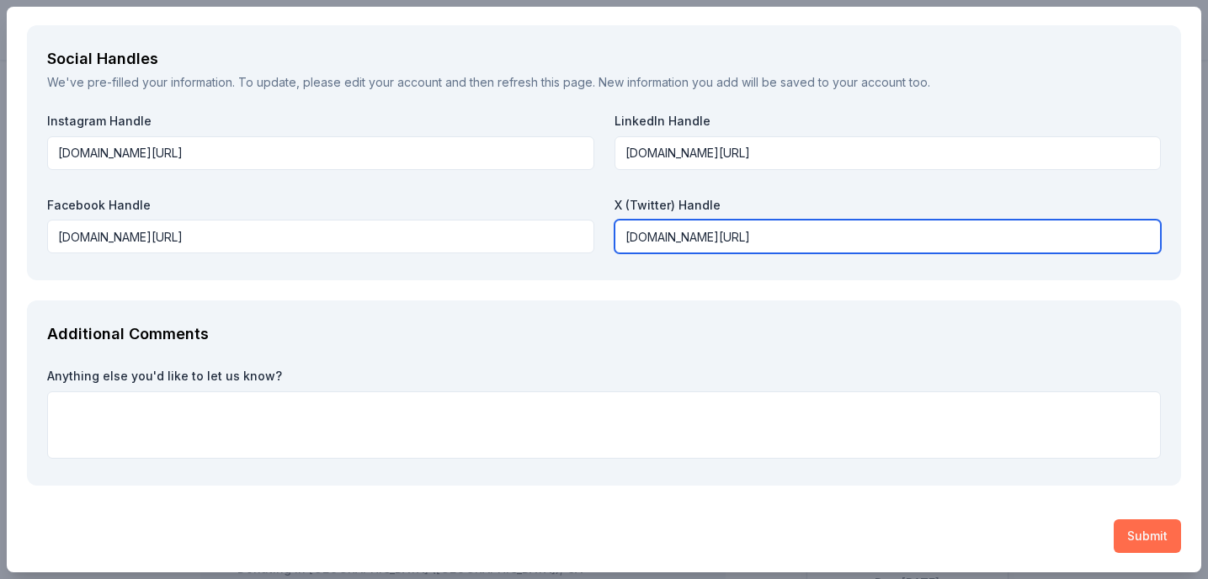
type input "[DOMAIN_NAME][URL]"
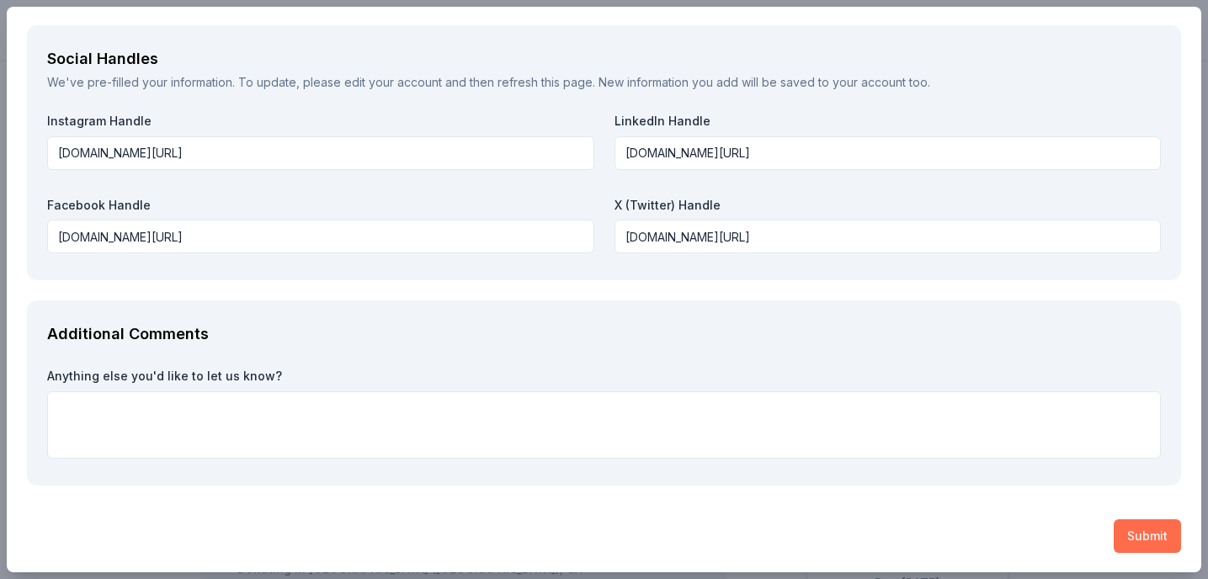
click at [1147, 539] on button "Submit" at bounding box center [1147, 537] width 67 height 34
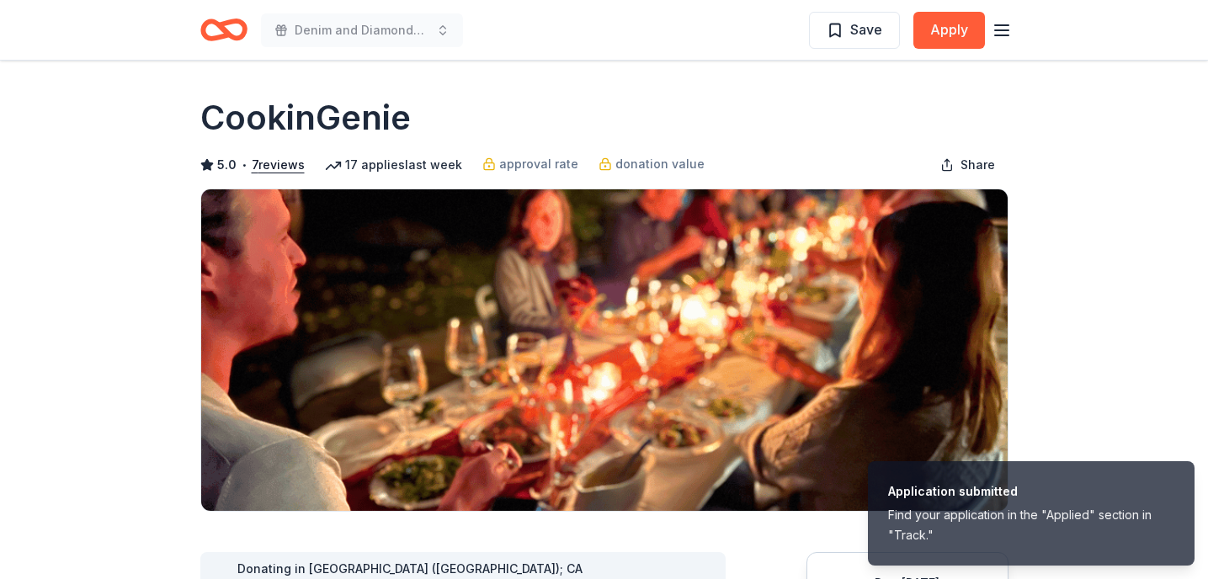
scroll to position [0, 0]
click at [872, 30] on span "Save" at bounding box center [867, 30] width 32 height 22
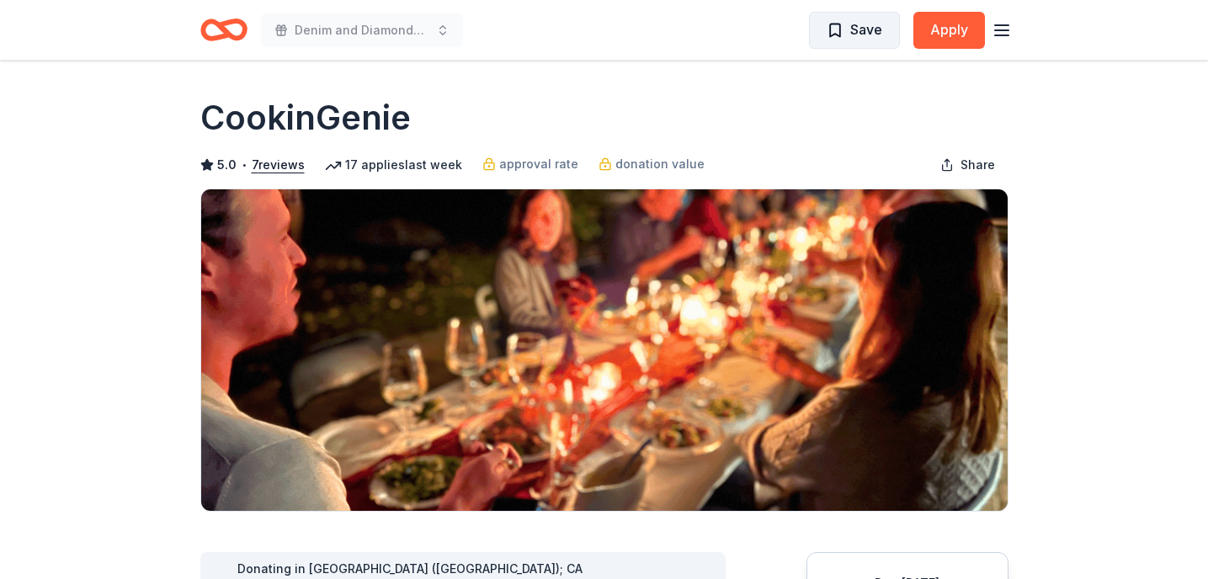
click at [835, 31] on span "Save" at bounding box center [855, 30] width 56 height 22
click at [995, 25] on line "button" at bounding box center [1001, 25] width 13 height 0
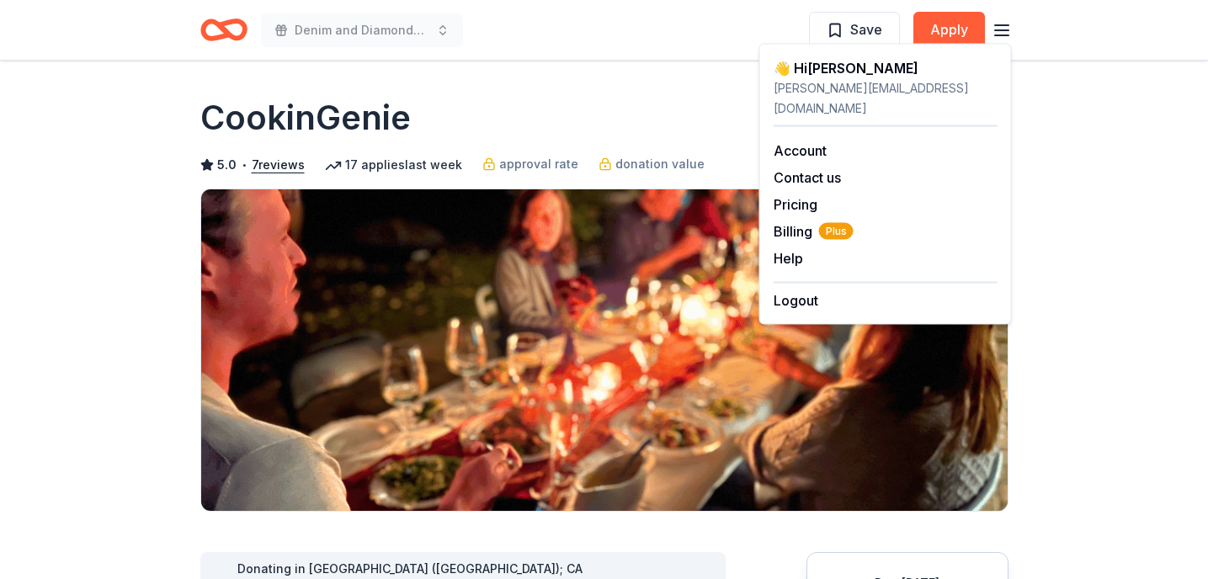
click at [612, 140] on div "CookinGenie" at bounding box center [604, 117] width 808 height 47
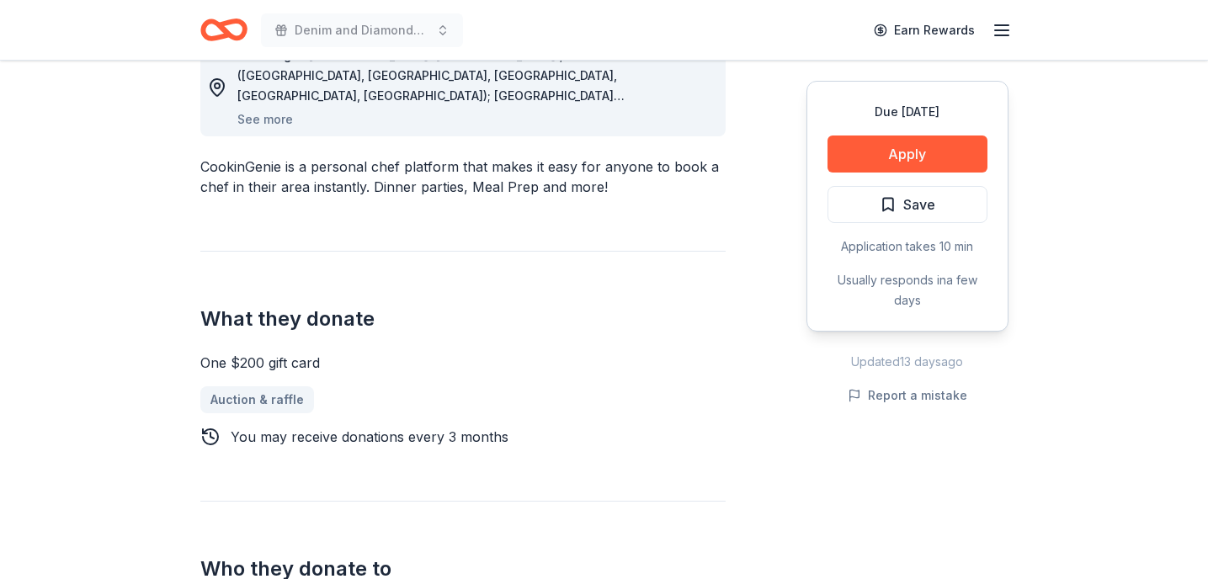
scroll to position [519, 0]
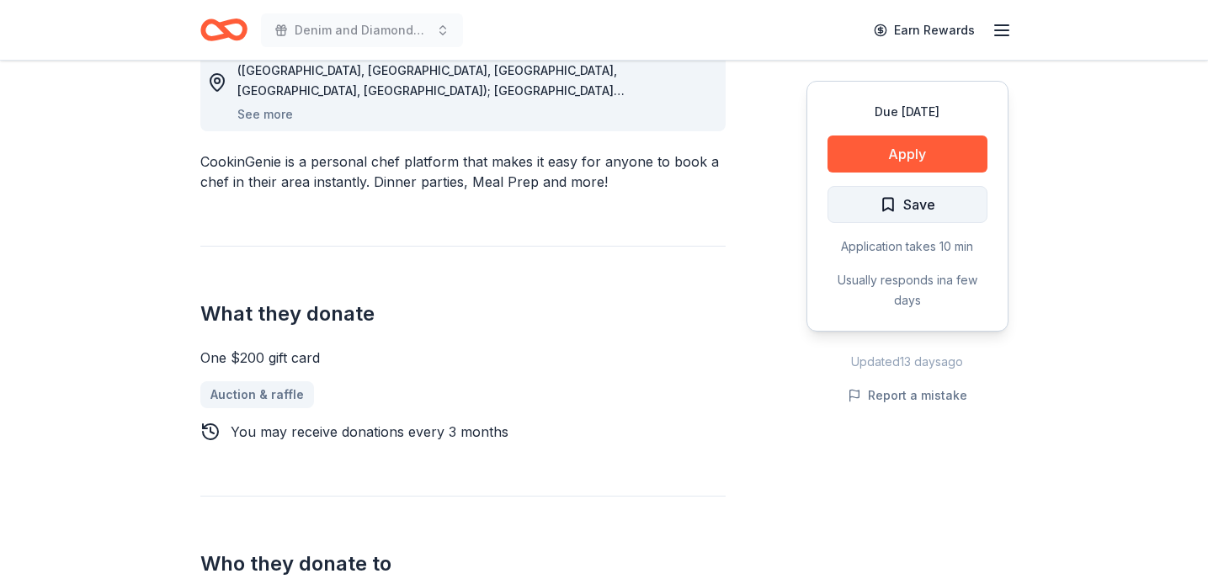
click at [916, 200] on span "Save" at bounding box center [920, 205] width 32 height 22
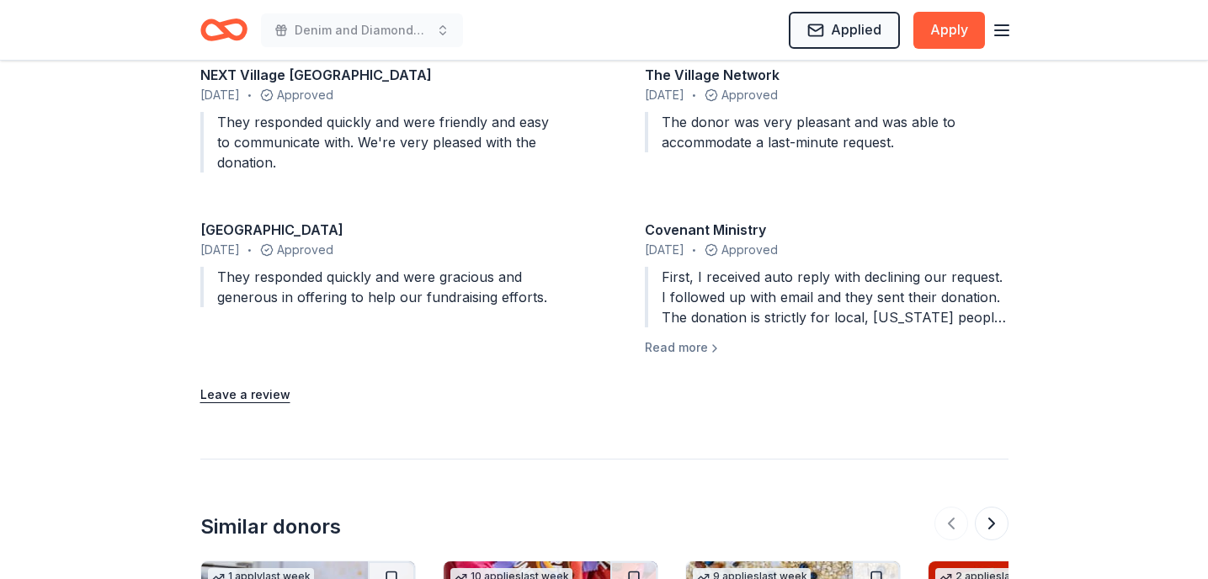
scroll to position [1794, 0]
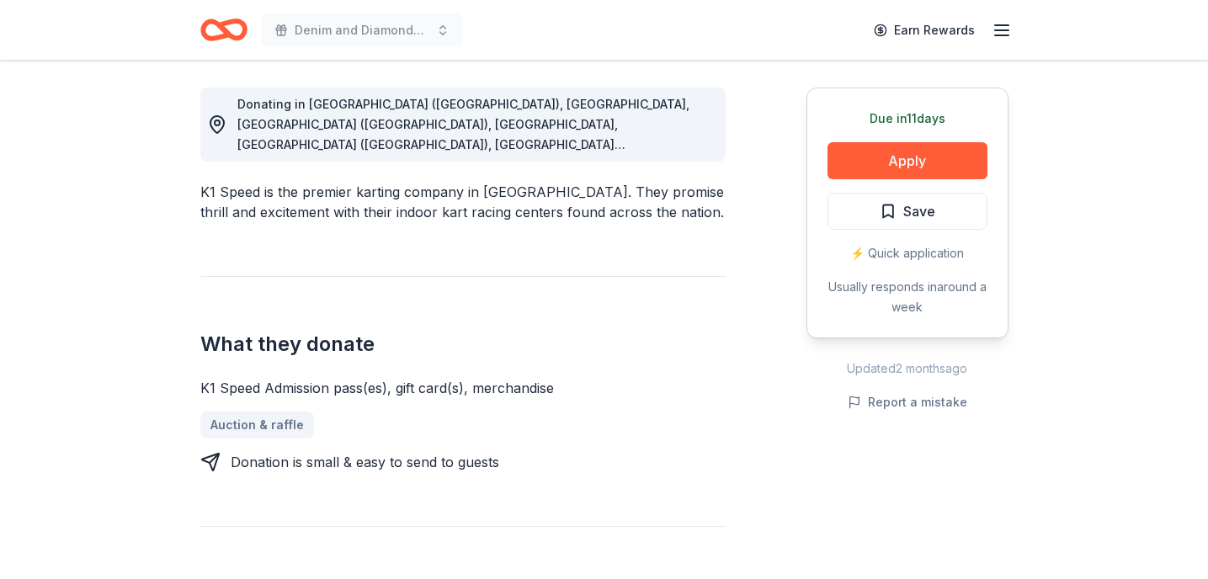
scroll to position [500, 0]
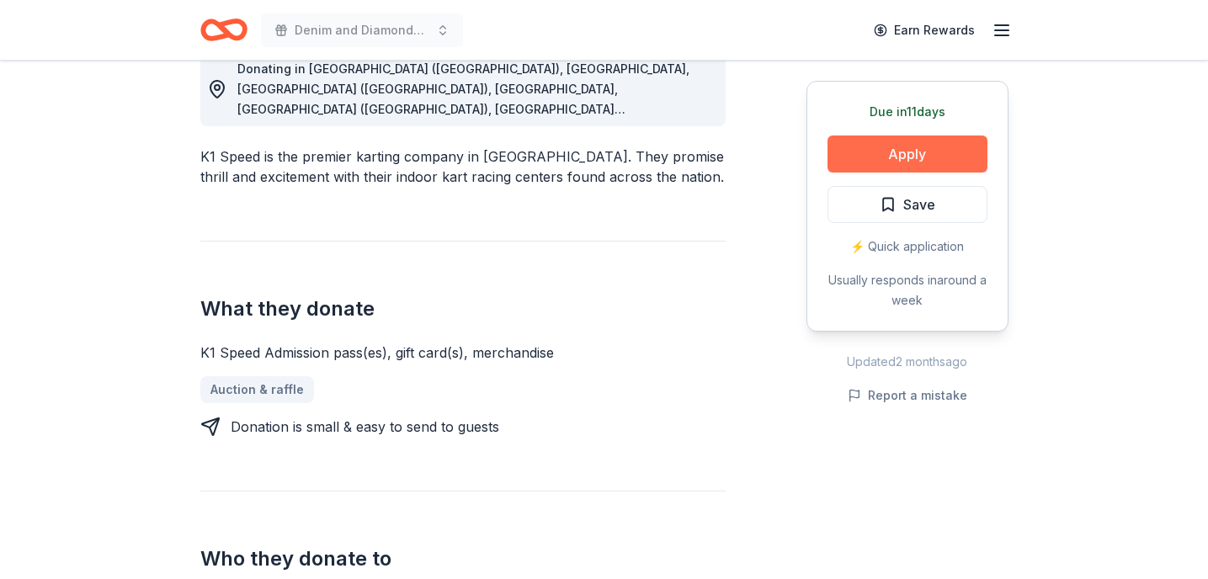
click at [907, 161] on button "Apply" at bounding box center [908, 154] width 160 height 37
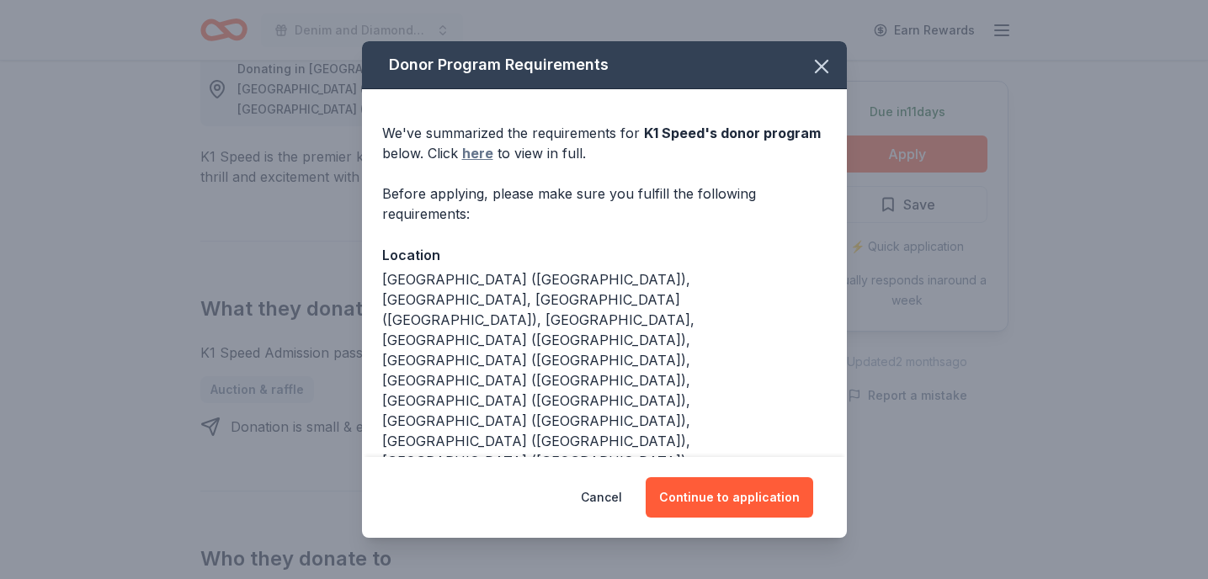
click at [472, 155] on link "here" at bounding box center [477, 153] width 31 height 20
